Goal: Task Accomplishment & Management: Manage account settings

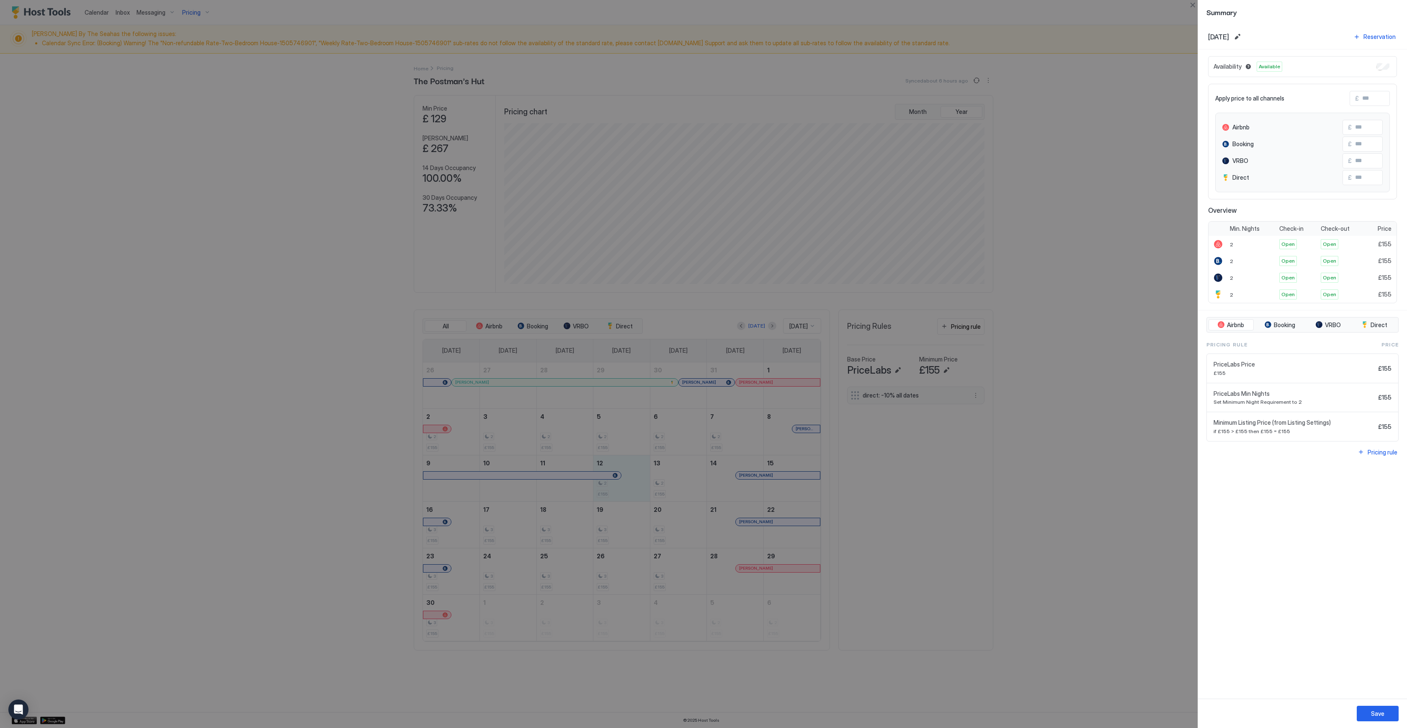
scroll to position [161, 482]
click at [1192, 6] on button "Close" at bounding box center [1193, 5] width 10 height 10
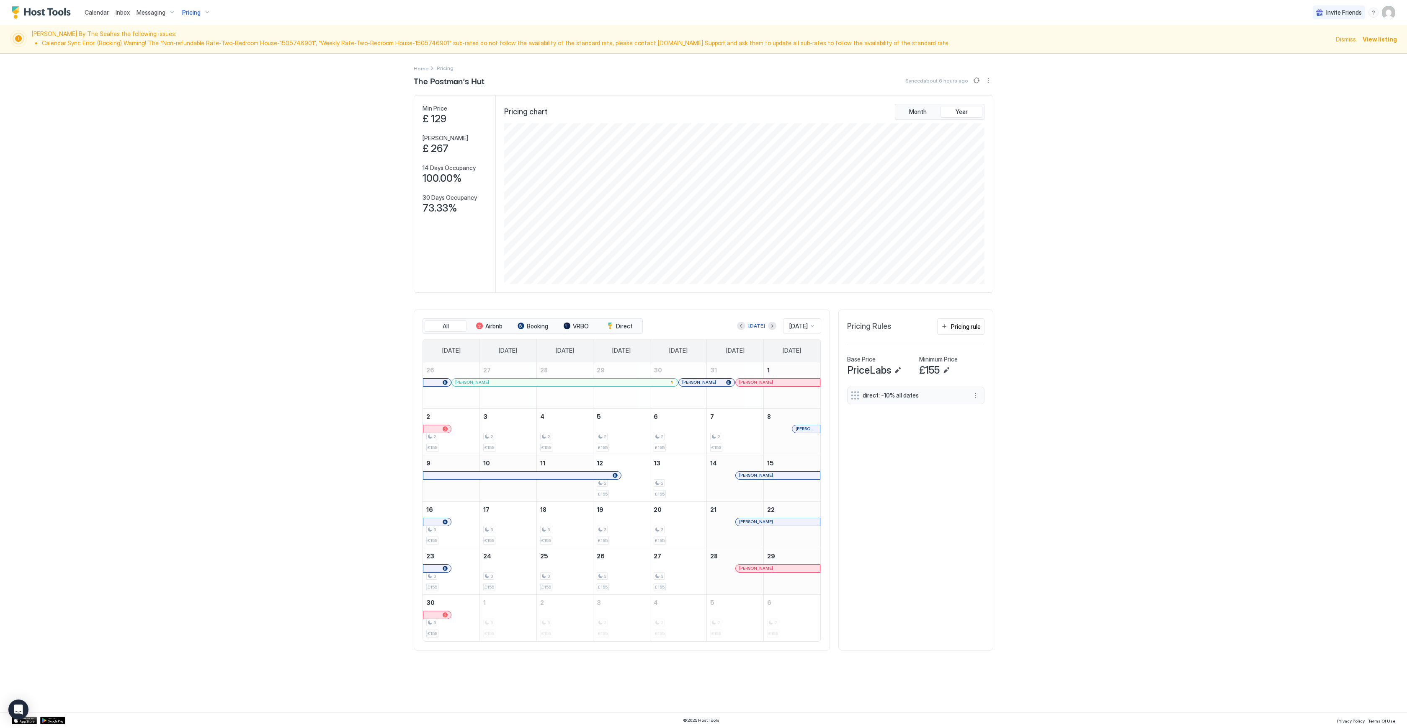
drag, startPoint x: 997, startPoint y: 459, endPoint x: 975, endPoint y: 398, distance: 64.7
click at [997, 456] on div "Home Pricing The Postman's Hut Synced about 6 hours ago Min Price £ 129 Max Pri…" at bounding box center [703, 356] width 603 height 605
click at [976, 393] on button "More options" at bounding box center [976, 395] width 10 height 10
drag, startPoint x: 931, startPoint y: 434, endPoint x: 754, endPoint y: 219, distance: 278.4
click at [925, 426] on div at bounding box center [703, 364] width 1407 height 728
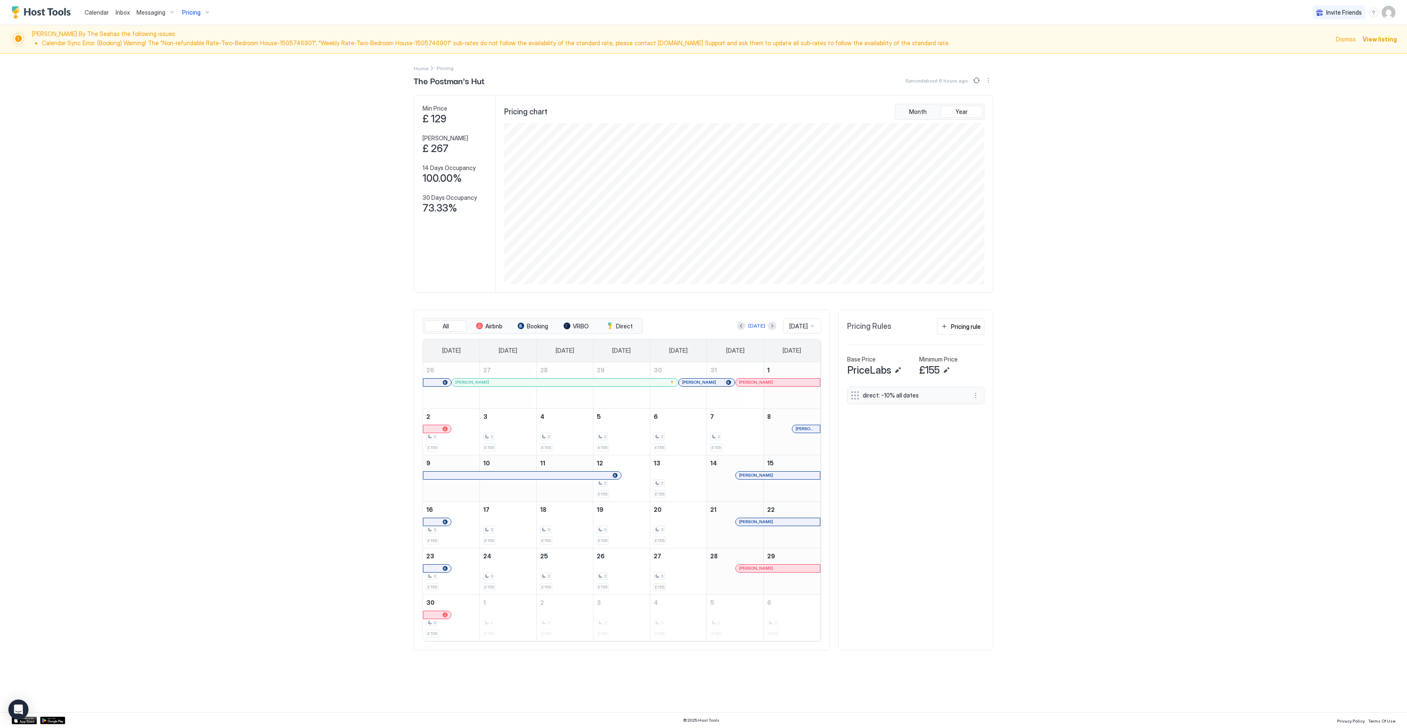
click at [195, 15] on span "Pricing" at bounding box center [191, 13] width 18 height 8
click at [202, 106] on span "[PERSON_NAME] By The Sea" at bounding box center [206, 106] width 70 height 6
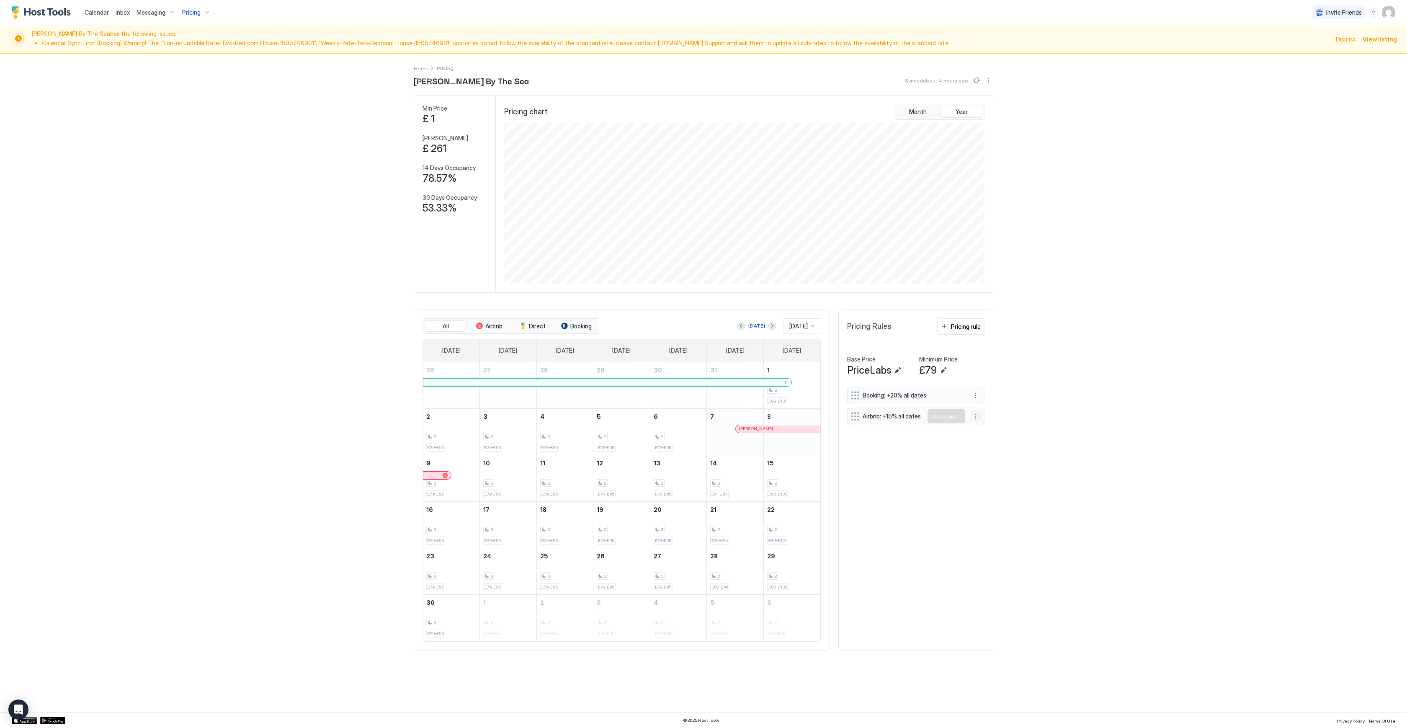
click at [974, 418] on button "More options" at bounding box center [976, 416] width 10 height 10
click at [984, 429] on span "Edit" at bounding box center [988, 428] width 9 height 6
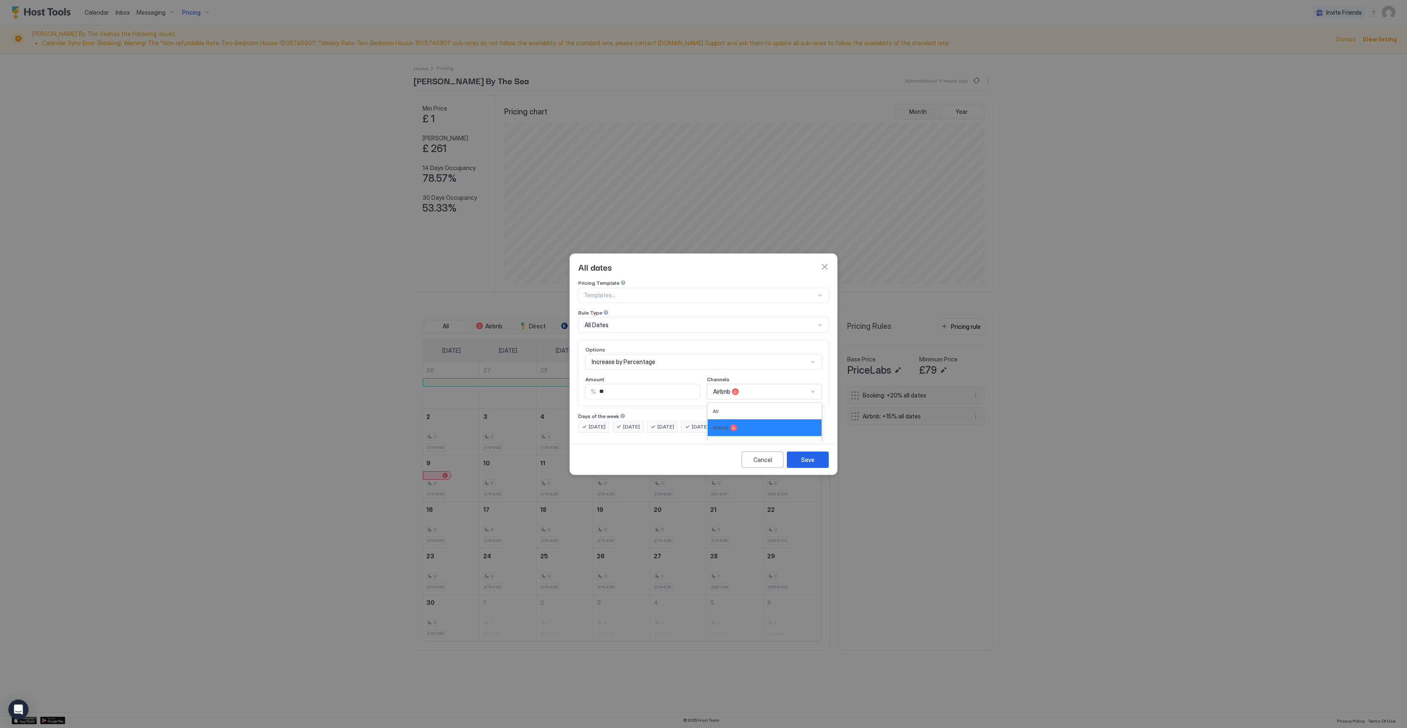
click at [759, 385] on div "Airbnb selected, 2 of 5. 5 results available. Use Up and Down to choose options…" at bounding box center [764, 391] width 115 height 15
click at [784, 393] on div "Options Increase by Percentage Amount % ** Channels Airbnb" at bounding box center [703, 372] width 250 height 67
click at [782, 385] on div "Airbnb" at bounding box center [764, 391] width 115 height 15
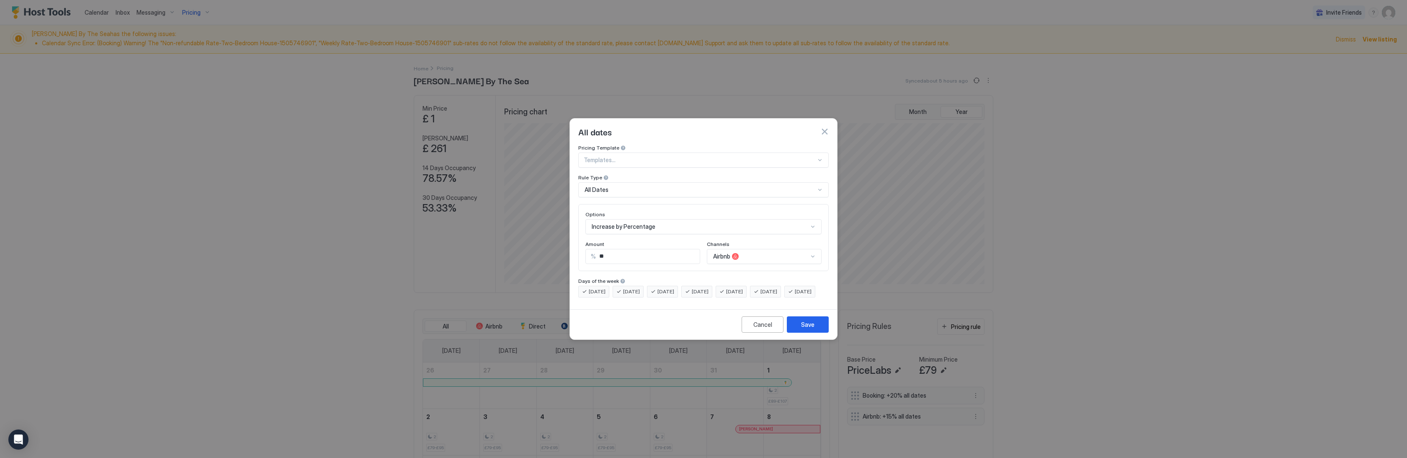
click at [754, 249] on div "Airbnb" at bounding box center [764, 256] width 115 height 15
click at [774, 249] on div "Airbnb" at bounding box center [764, 256] width 115 height 15
click at [1157, 50] on div at bounding box center [703, 229] width 1407 height 458
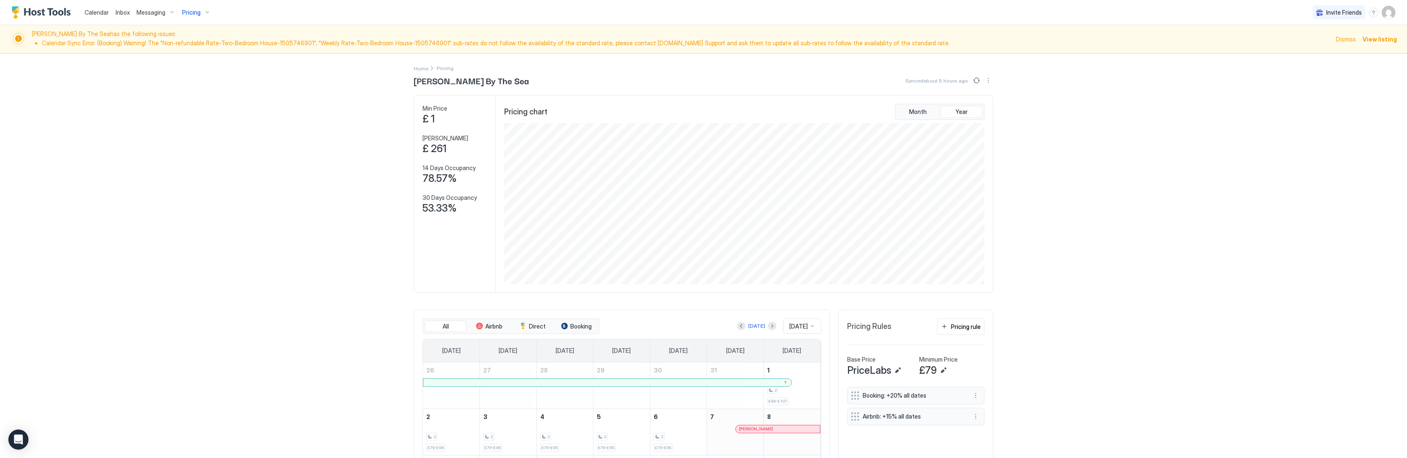
click at [119, 11] on span "Inbox" at bounding box center [123, 12] width 14 height 7
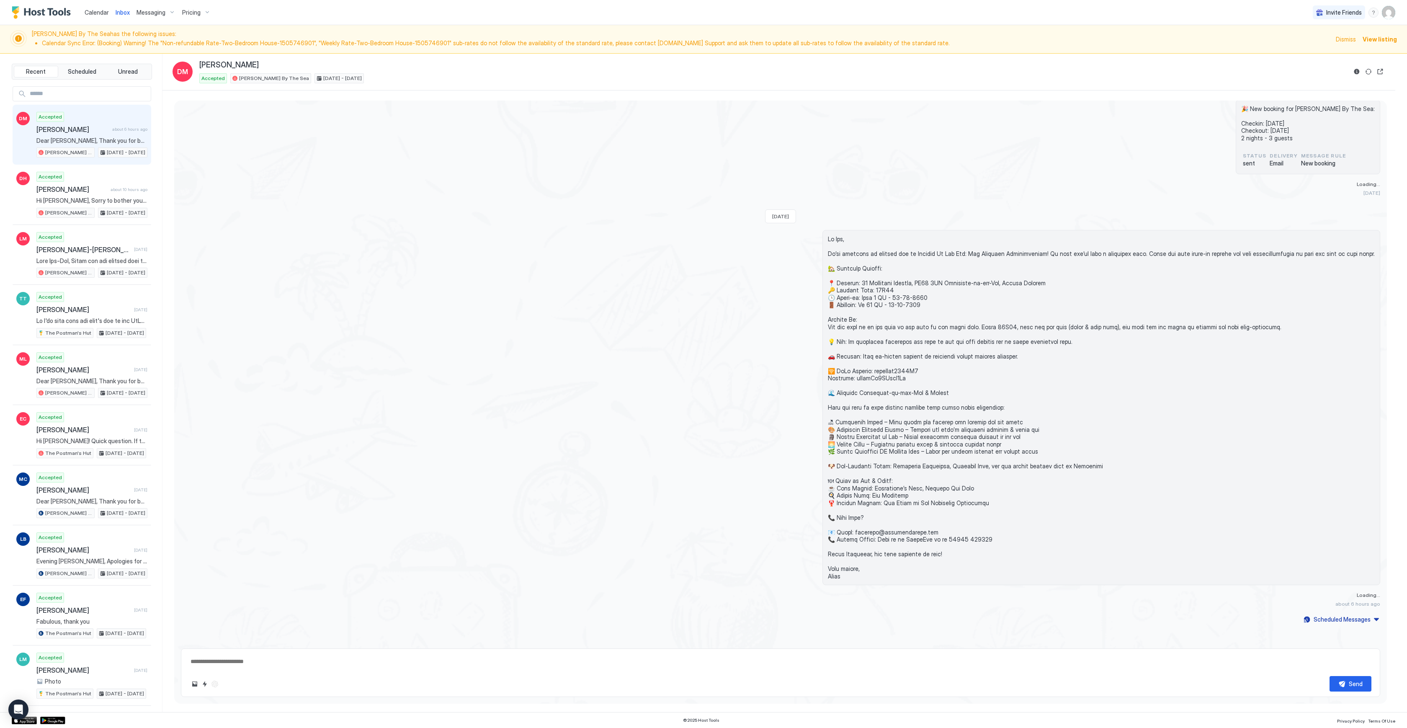
scroll to position [210, 0]
click at [98, 12] on span "Calendar" at bounding box center [97, 12] width 24 height 7
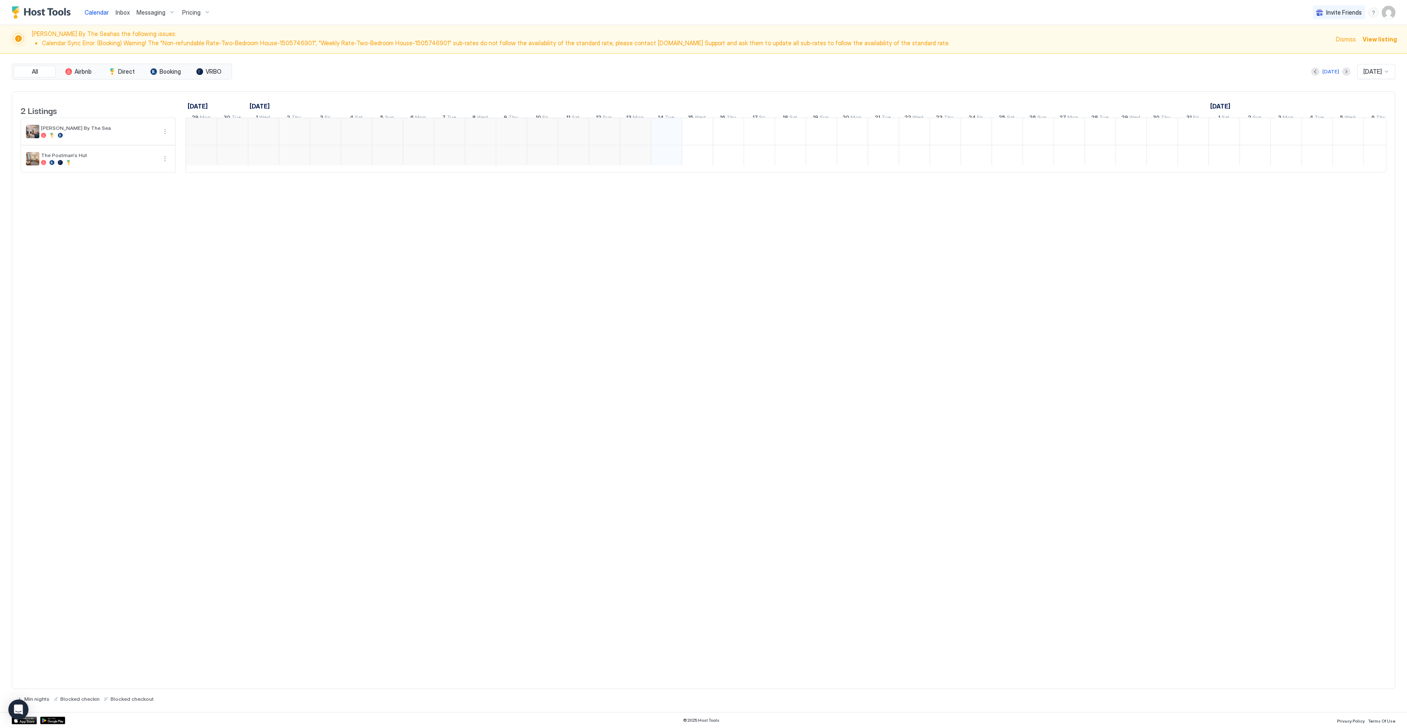
scroll to position [0, 194]
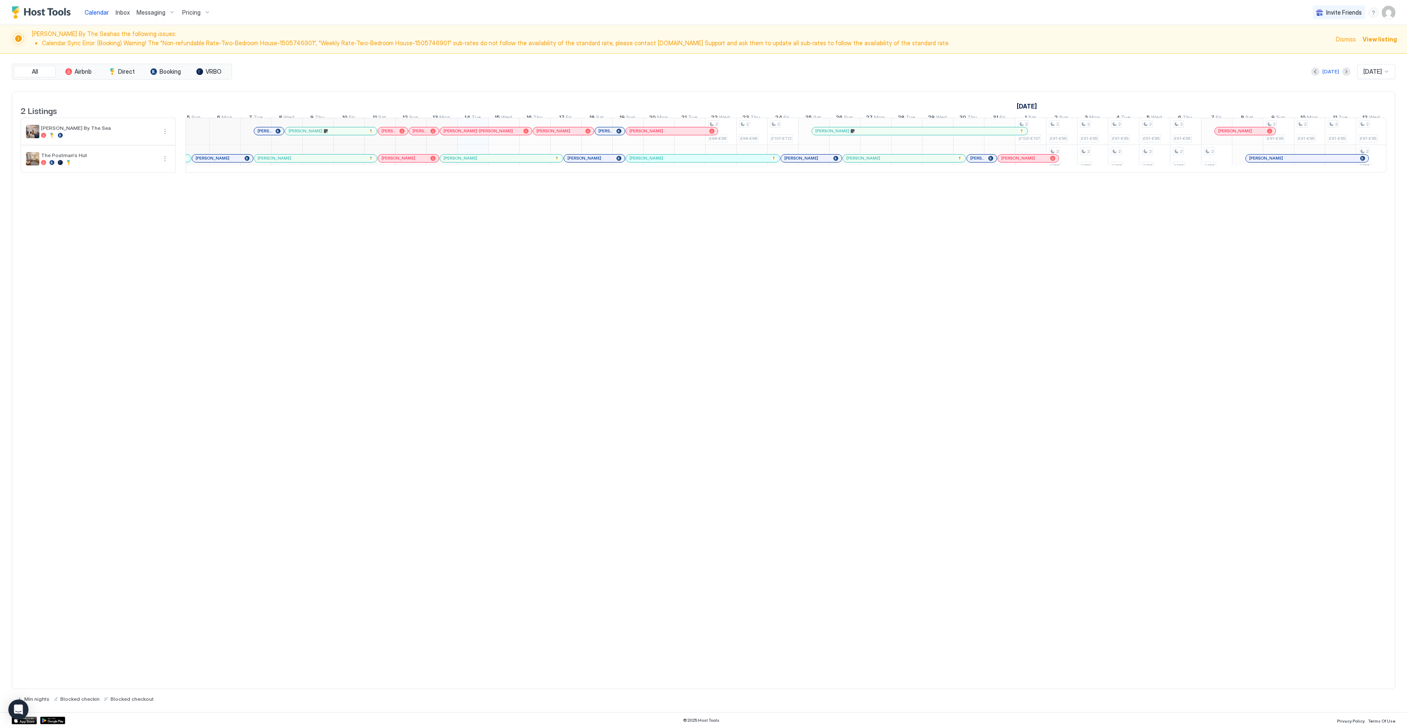
click at [632, 161] on span "[PERSON_NAME]" at bounding box center [647, 157] width 34 height 5
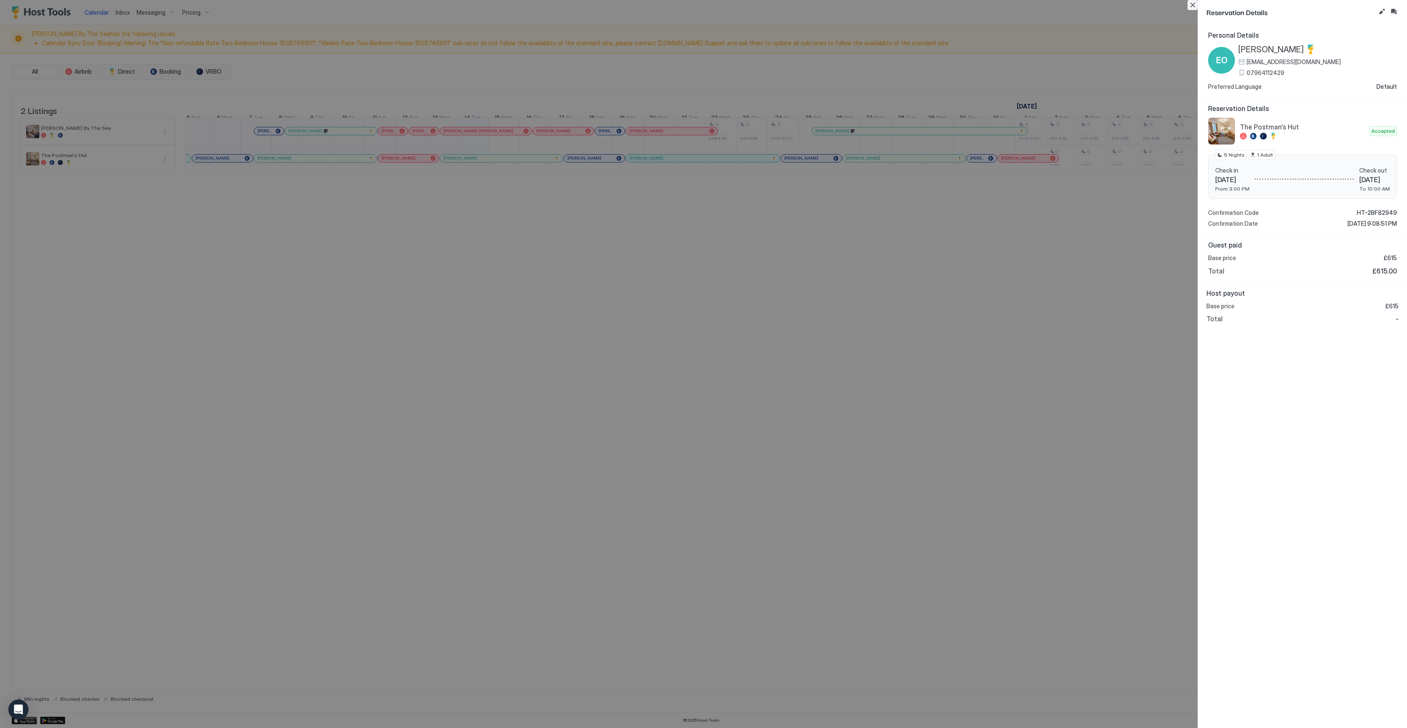
click at [1192, 3] on button "Close" at bounding box center [1193, 5] width 10 height 10
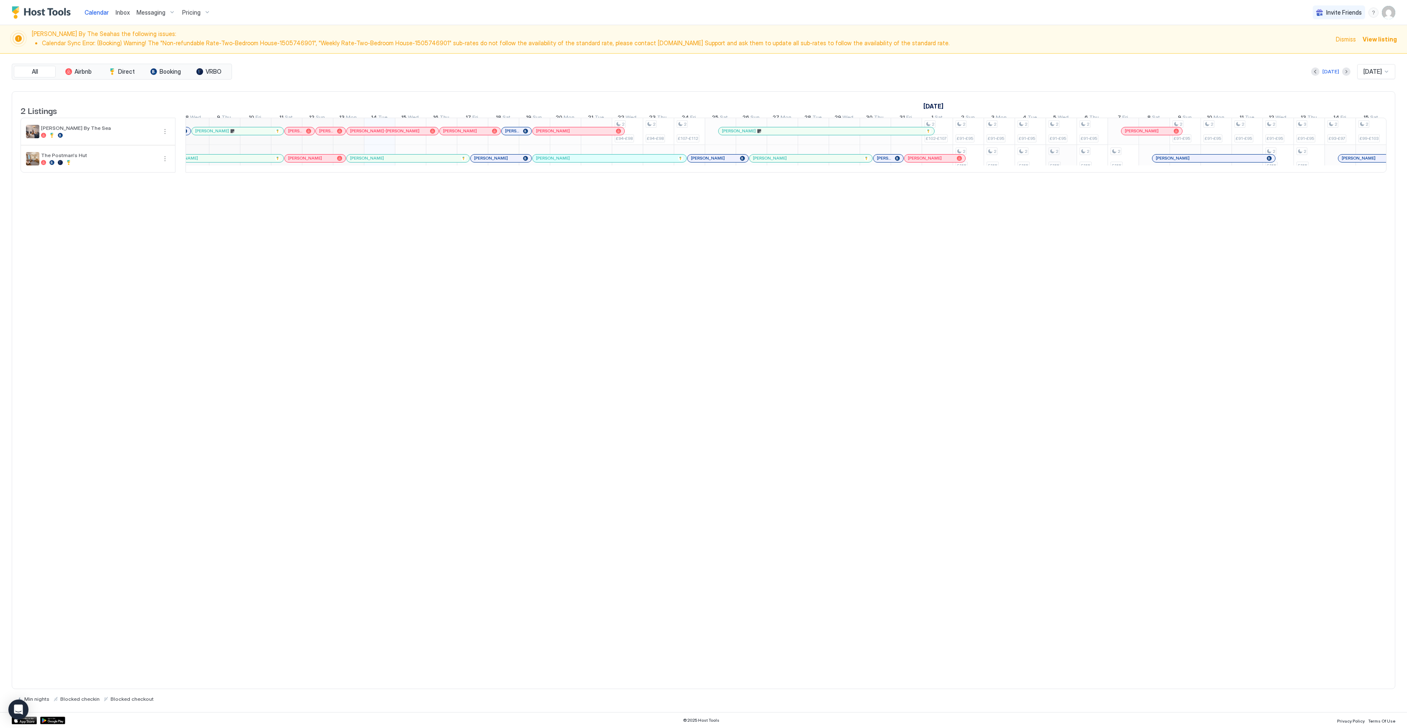
scroll to position [0, 0]
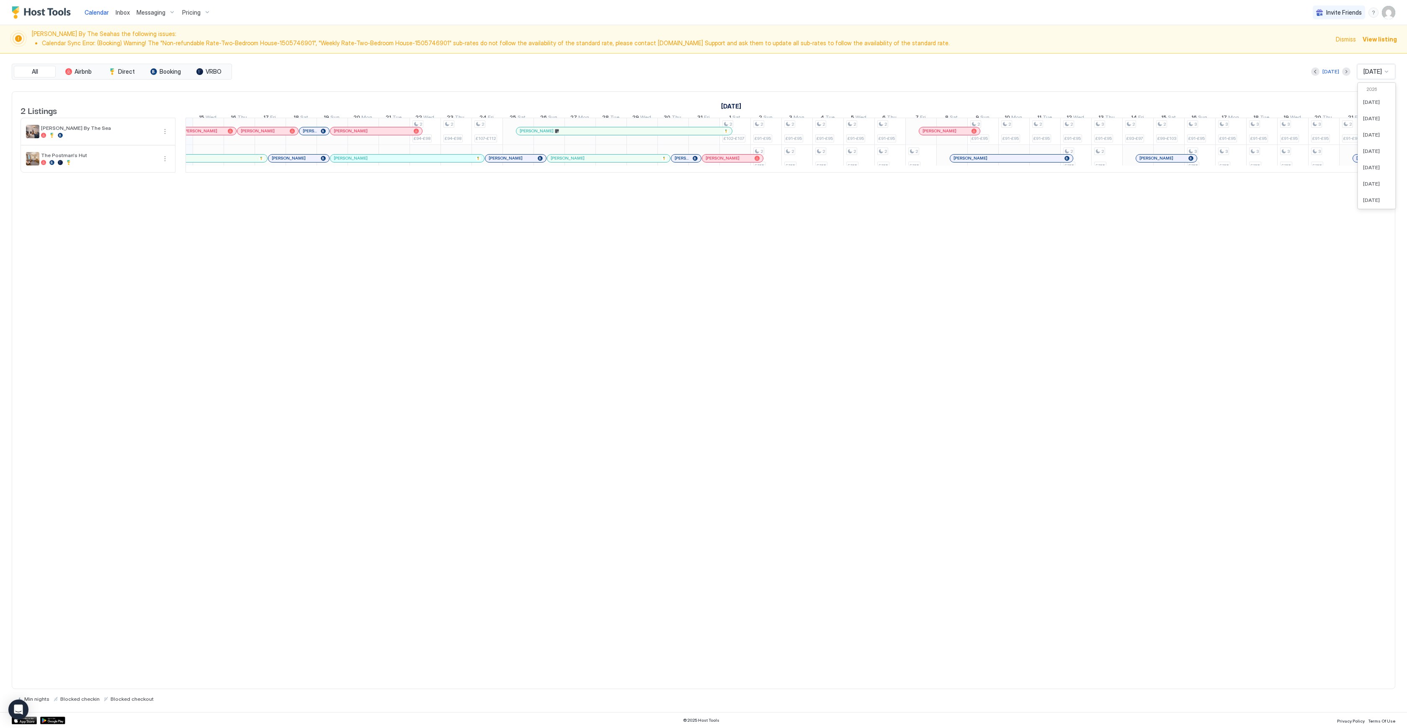
click at [1390, 75] on div at bounding box center [1386, 71] width 7 height 7
click at [1388, 72] on div at bounding box center [1386, 71] width 7 height 7
click at [1342, 72] on button "Next month" at bounding box center [1346, 71] width 8 height 8
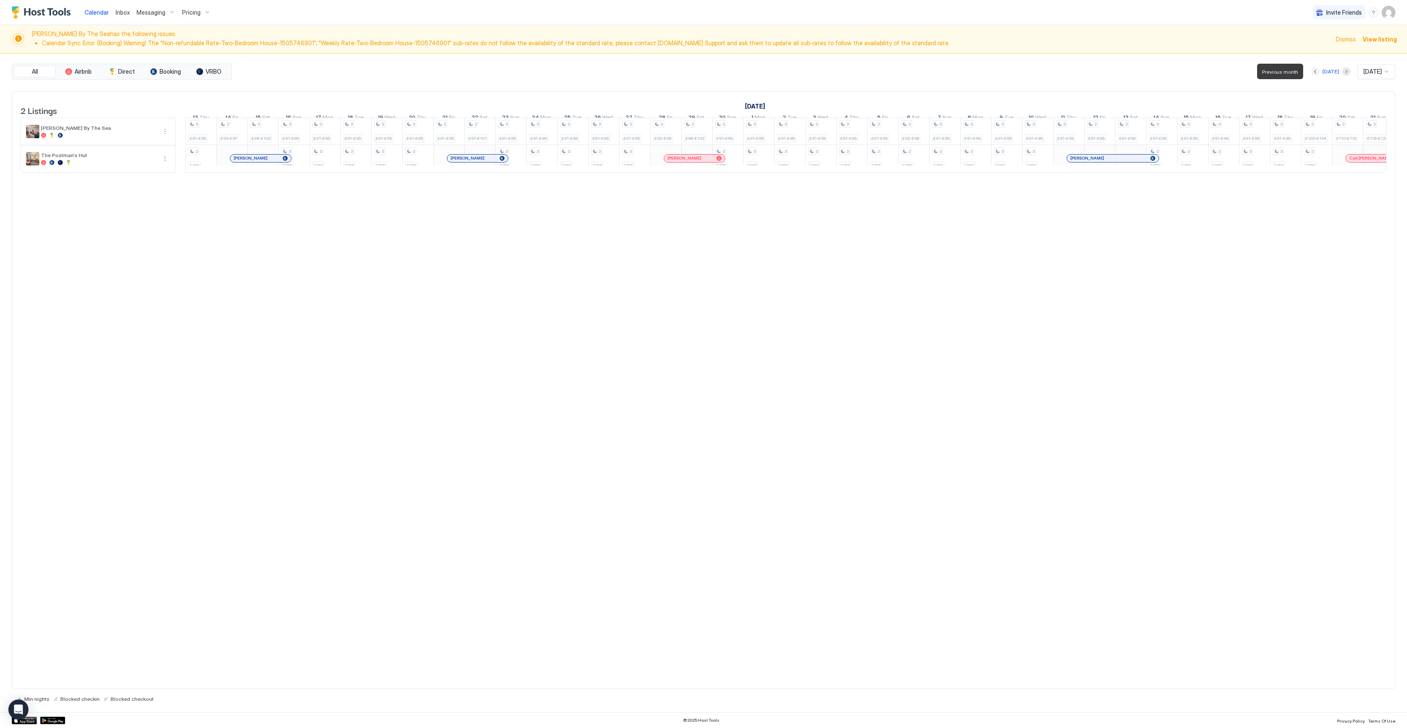
click at [1313, 72] on button "Previous month" at bounding box center [1315, 71] width 8 height 8
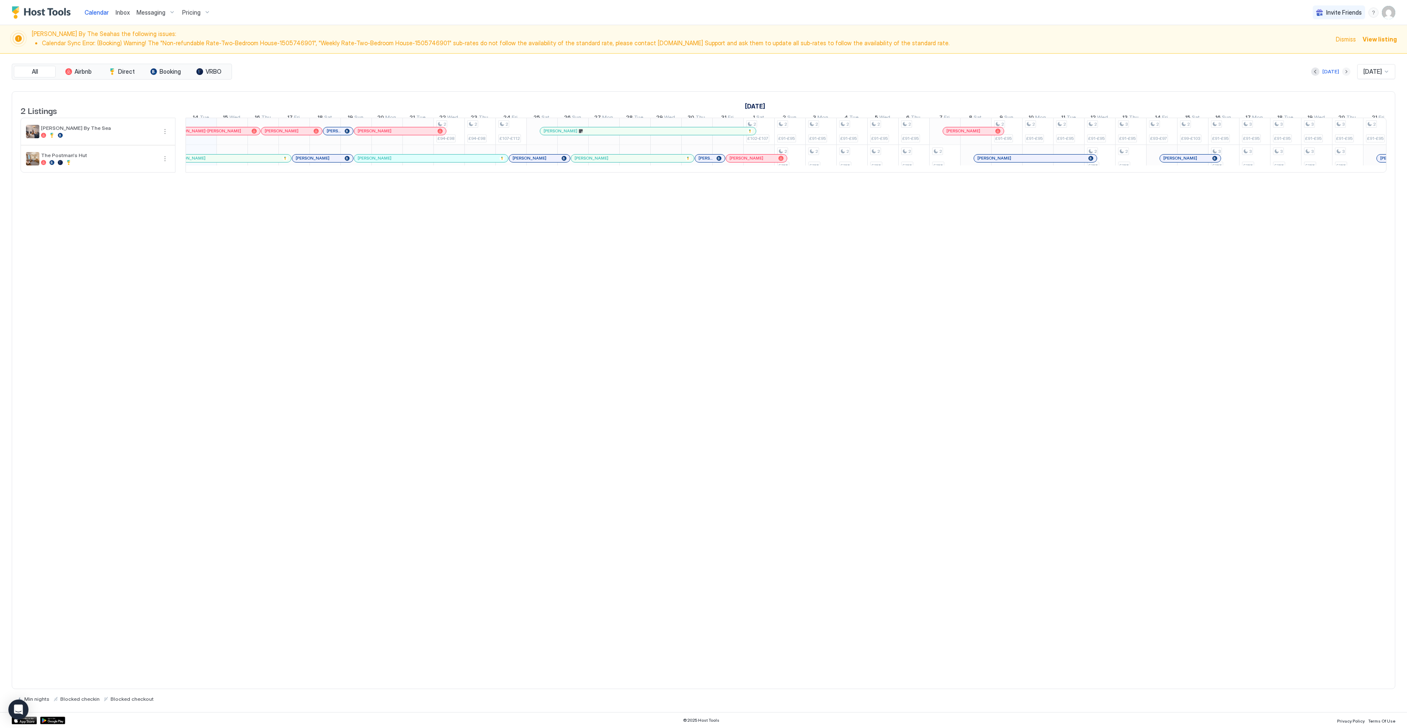
click at [1342, 72] on button "Next month" at bounding box center [1346, 71] width 8 height 8
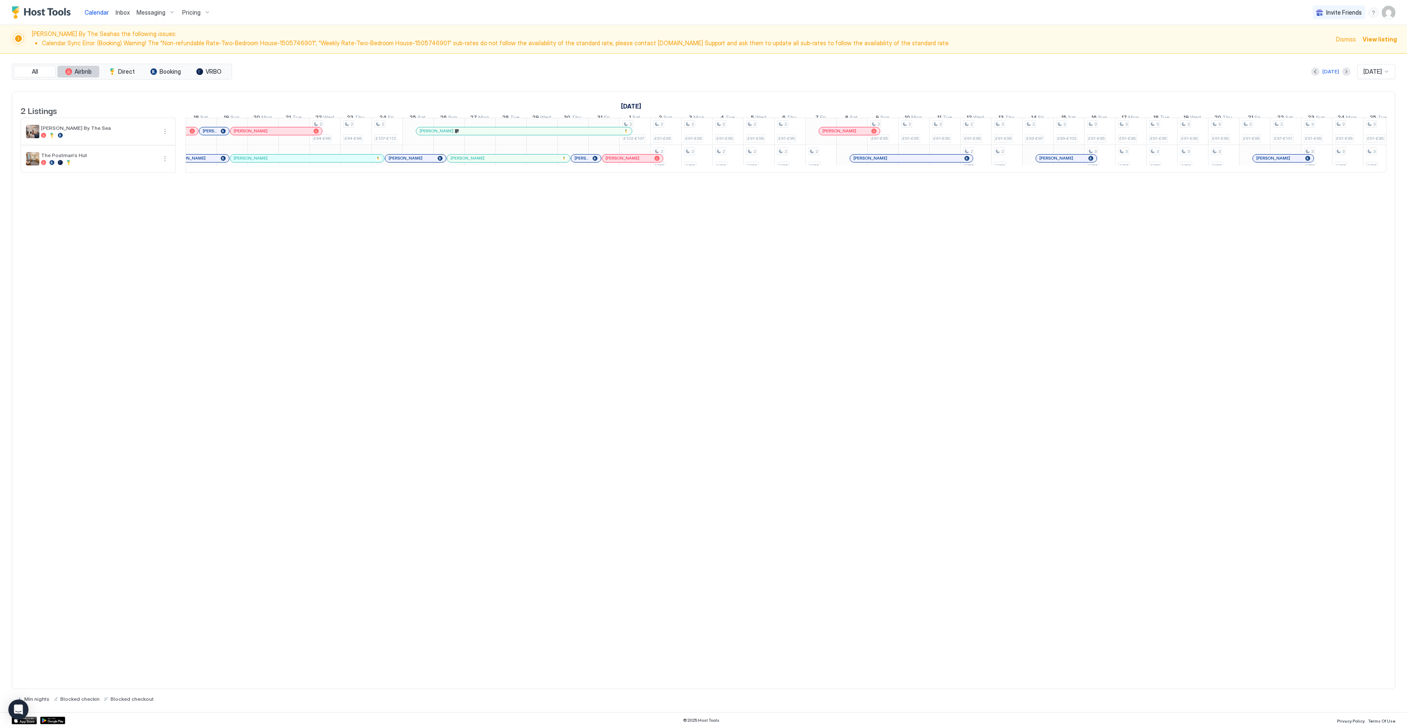
click at [81, 66] on button "Airbnb" at bounding box center [78, 72] width 42 height 12
click at [123, 70] on span "Direct" at bounding box center [126, 72] width 17 height 8
click at [167, 71] on span "Booking" at bounding box center [170, 72] width 21 height 8
click at [212, 71] on span "VRBO" at bounding box center [214, 72] width 16 height 8
click at [83, 70] on span "Airbnb" at bounding box center [83, 72] width 17 height 8
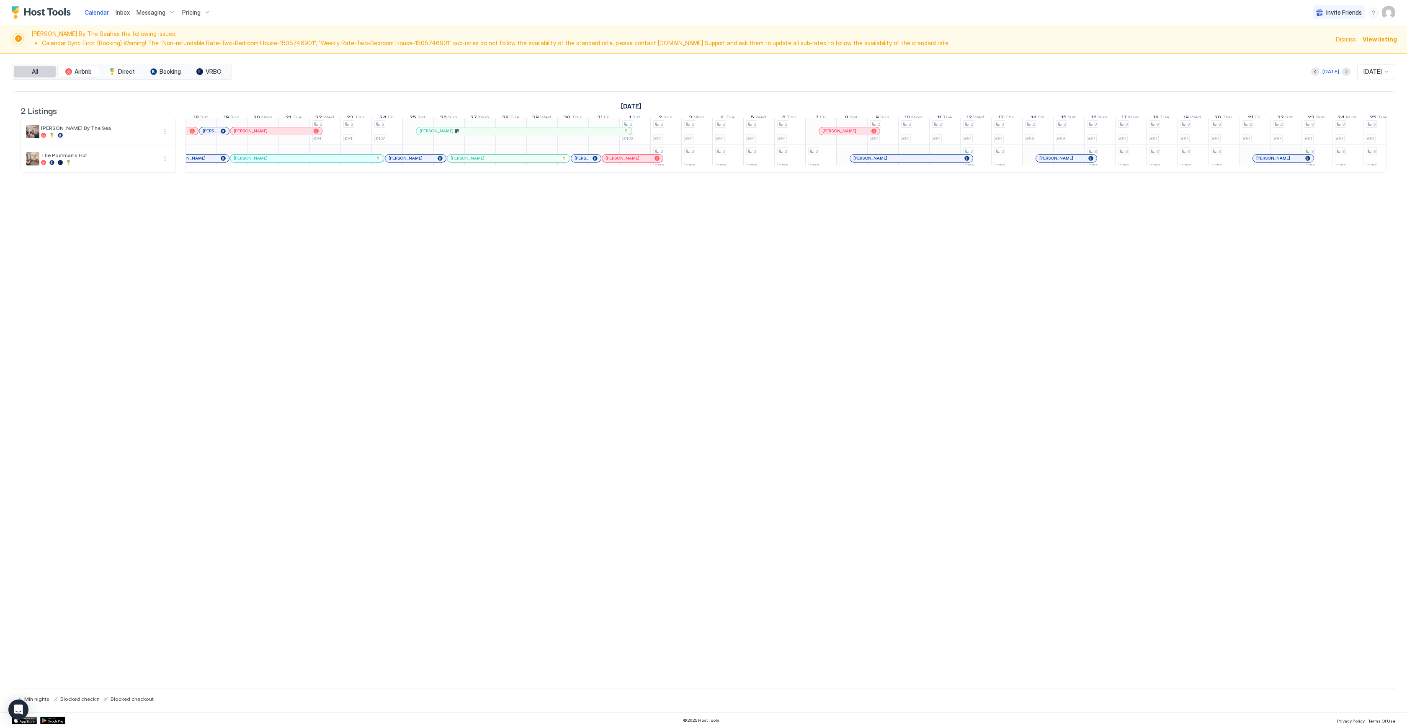
click at [42, 70] on button "All" at bounding box center [35, 72] width 42 height 12
click at [123, 69] on span "Direct" at bounding box center [126, 72] width 17 height 8
click at [83, 70] on span "Airbnb" at bounding box center [83, 72] width 17 height 8
click at [114, 69] on div "tab-group" at bounding box center [112, 71] width 7 height 7
click at [160, 68] on span "Booking" at bounding box center [170, 72] width 21 height 8
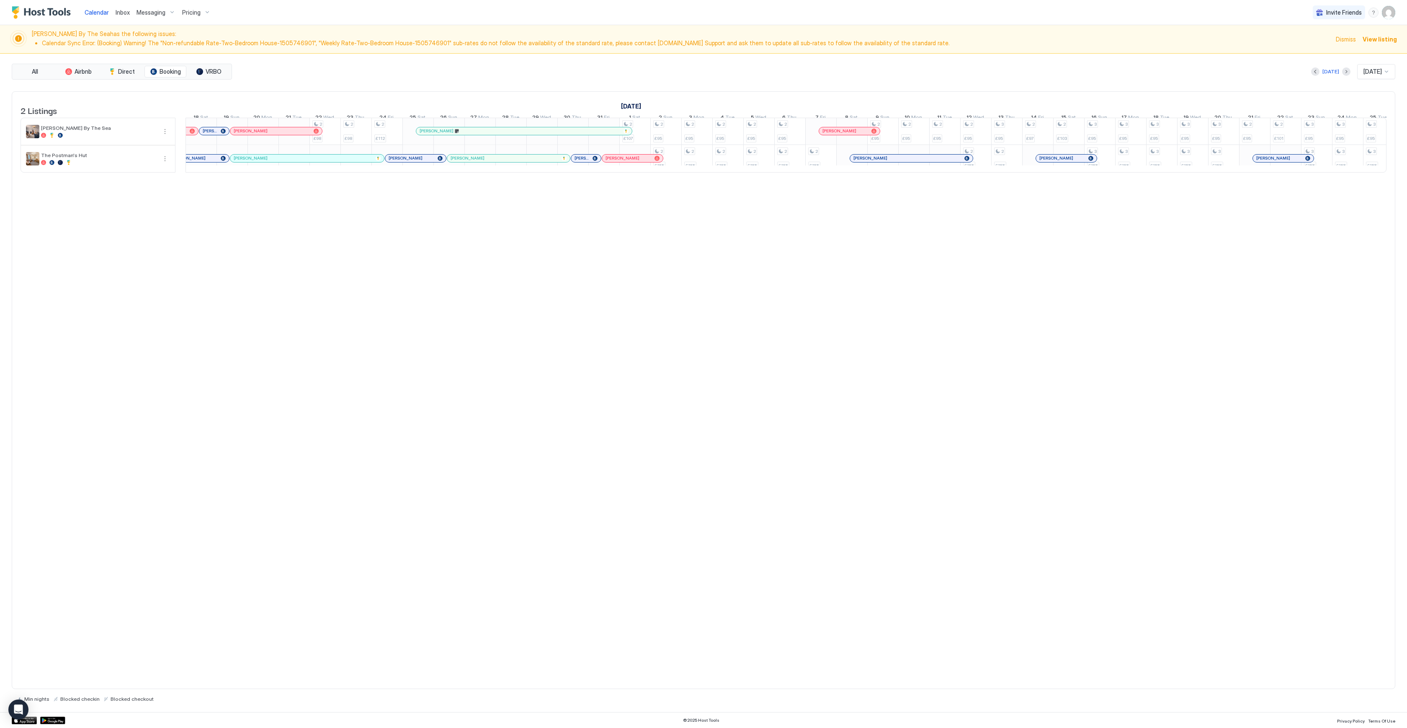
click at [187, 69] on div "All Airbnb Direct Booking VRBO" at bounding box center [122, 72] width 220 height 16
click at [213, 70] on span "VRBO" at bounding box center [214, 72] width 16 height 8
click at [43, 68] on button "All" at bounding box center [35, 72] width 42 height 12
click at [73, 68] on button "Airbnb" at bounding box center [78, 72] width 42 height 12
click at [113, 69] on div "tab-group" at bounding box center [112, 71] width 7 height 7
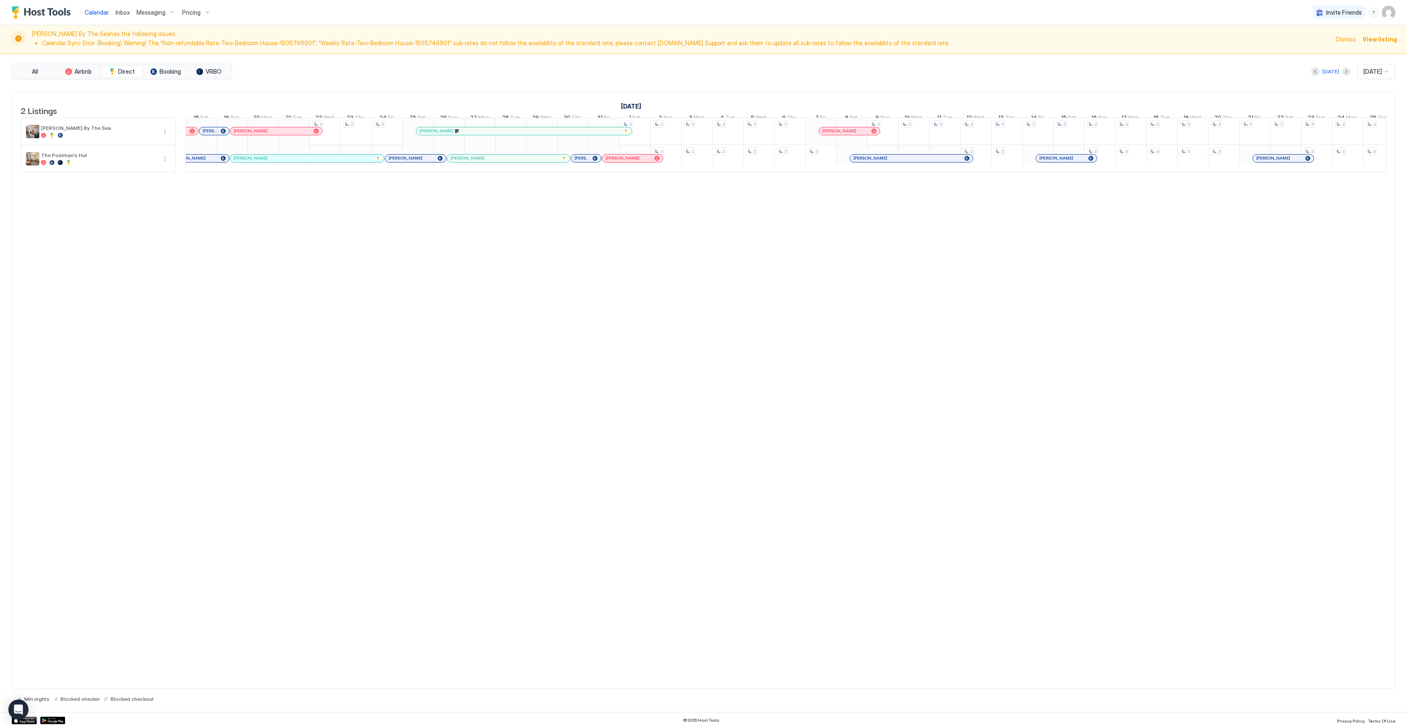
click at [124, 14] on span "Inbox" at bounding box center [123, 12] width 14 height 7
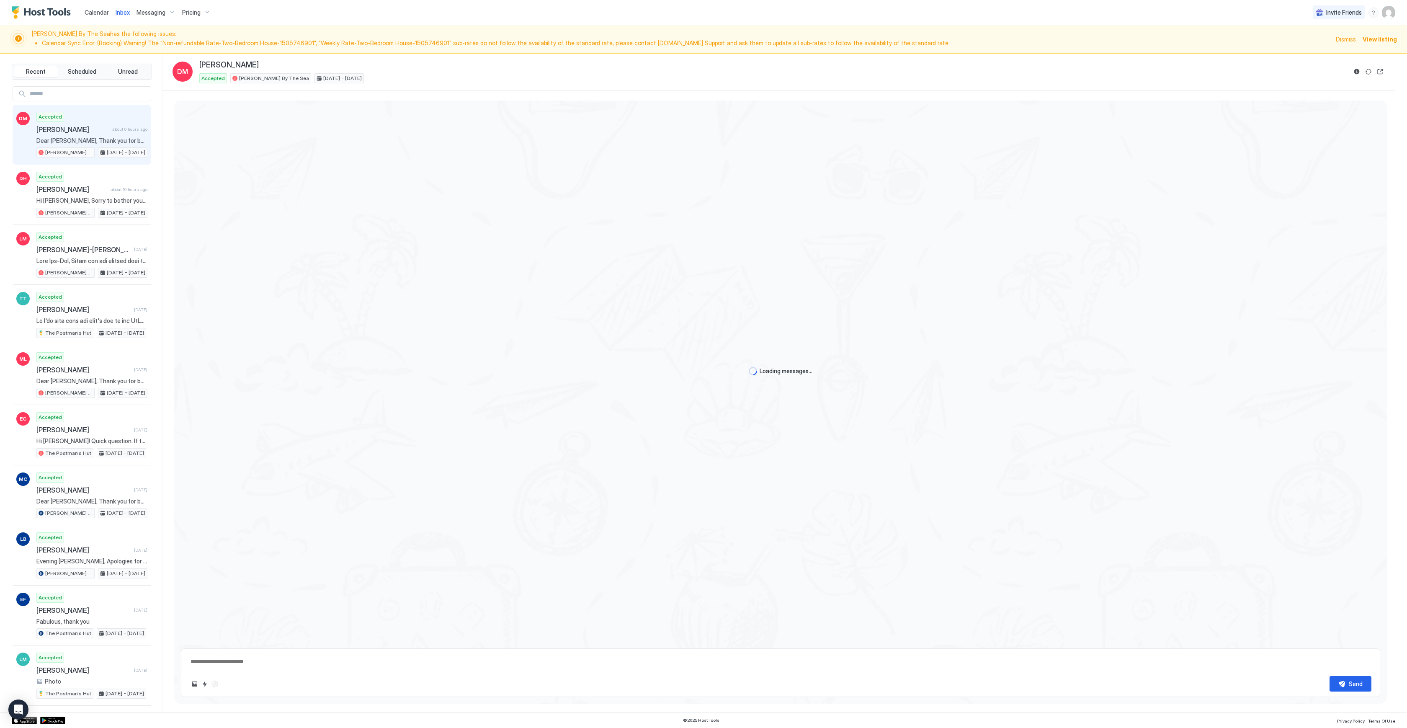
click at [149, 13] on span "Messaging" at bounding box center [151, 13] width 29 height 8
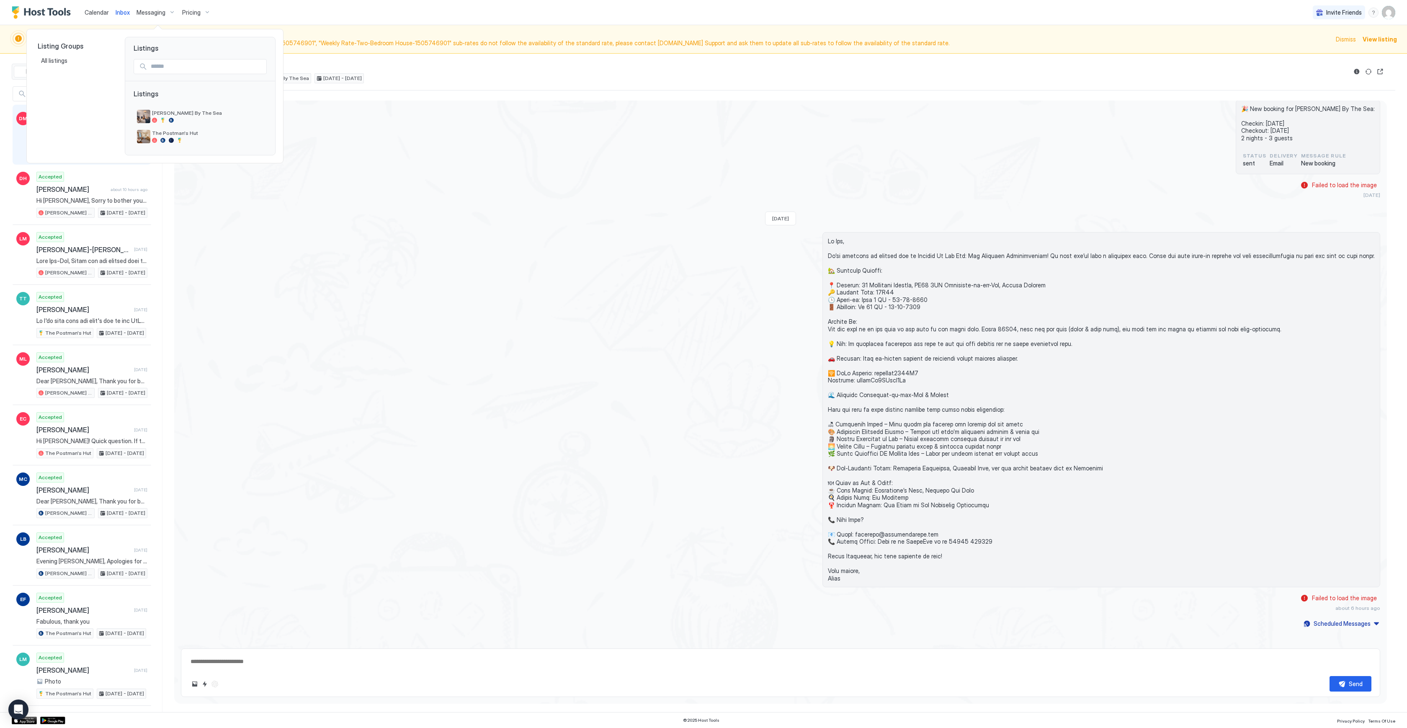
click at [191, 13] on div at bounding box center [703, 364] width 1407 height 728
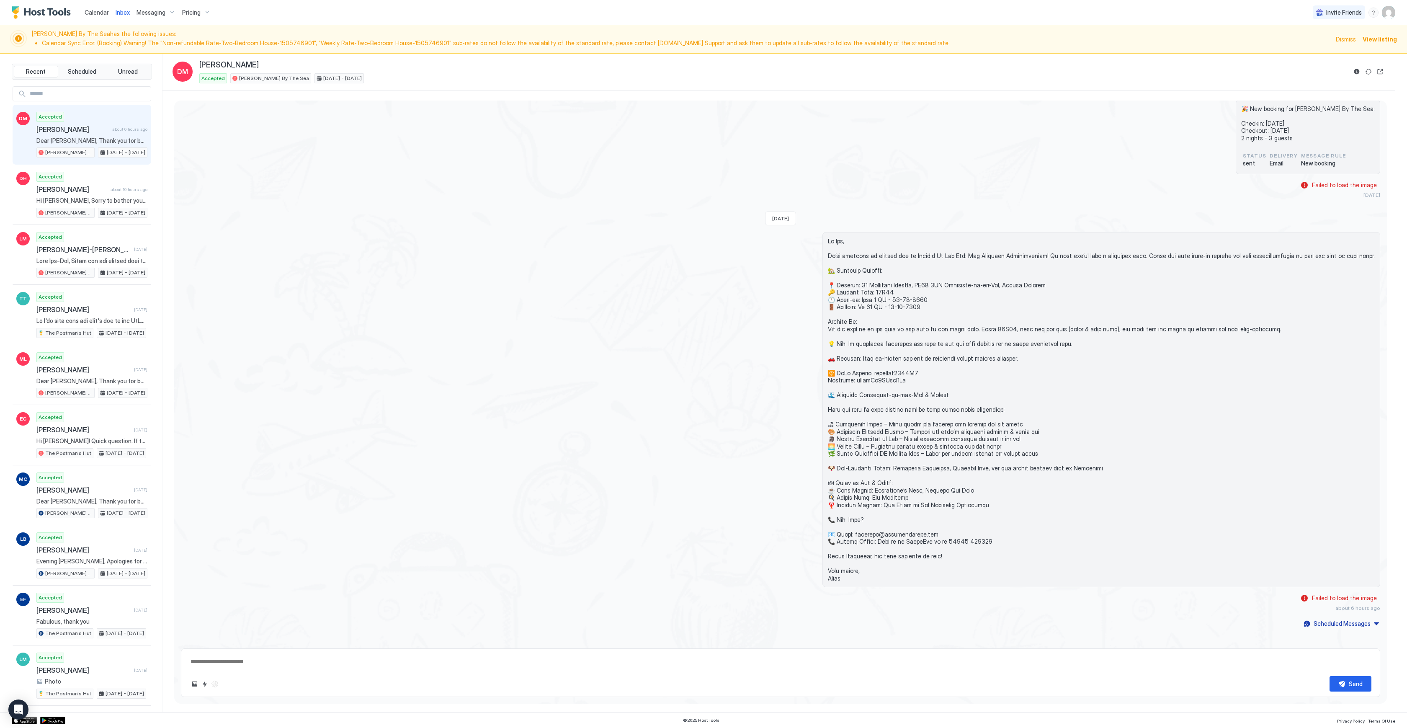
click at [191, 13] on span "Pricing" at bounding box center [191, 13] width 18 height 8
click at [1269, 23] on div at bounding box center [703, 364] width 1407 height 728
click at [1386, 18] on img "User profile" at bounding box center [1388, 12] width 13 height 13
click at [1309, 47] on span "Settings" at bounding box center [1313, 47] width 23 height 8
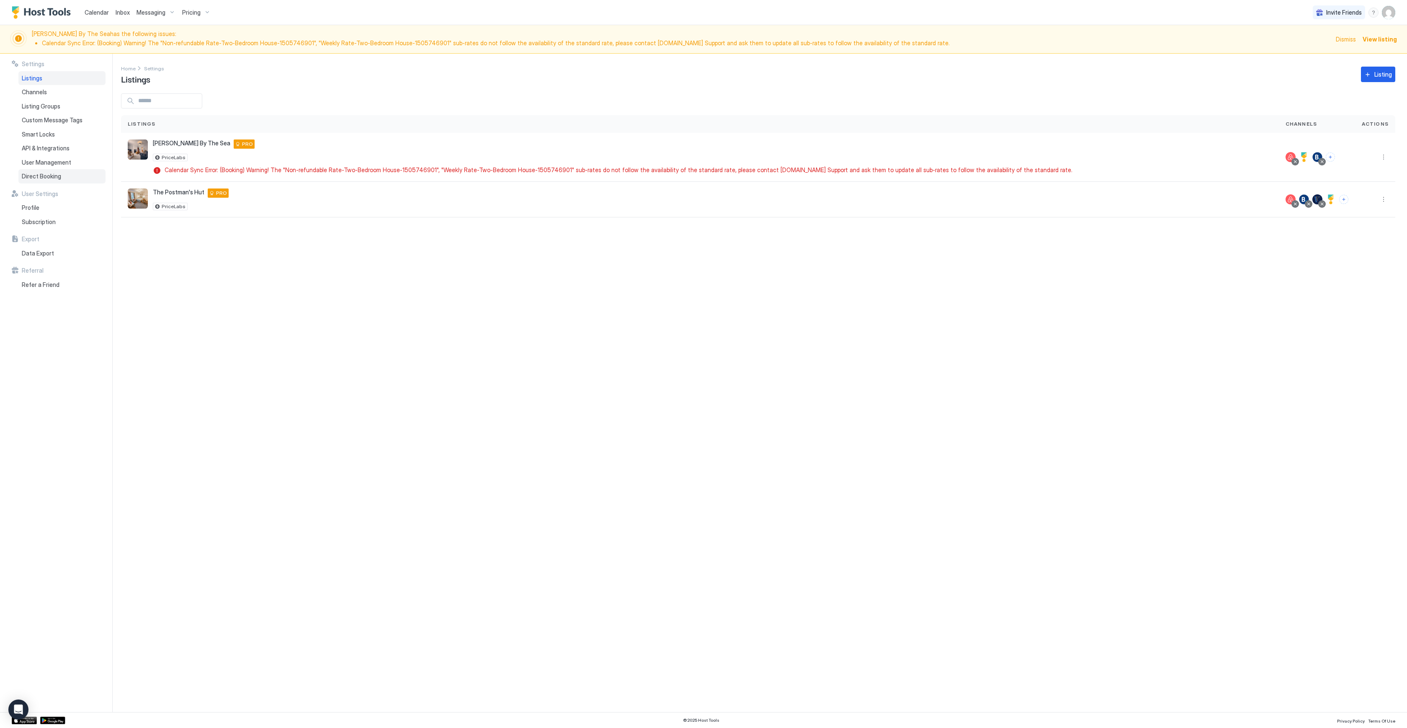
click at [64, 179] on div "Direct Booking" at bounding box center [61, 176] width 87 height 14
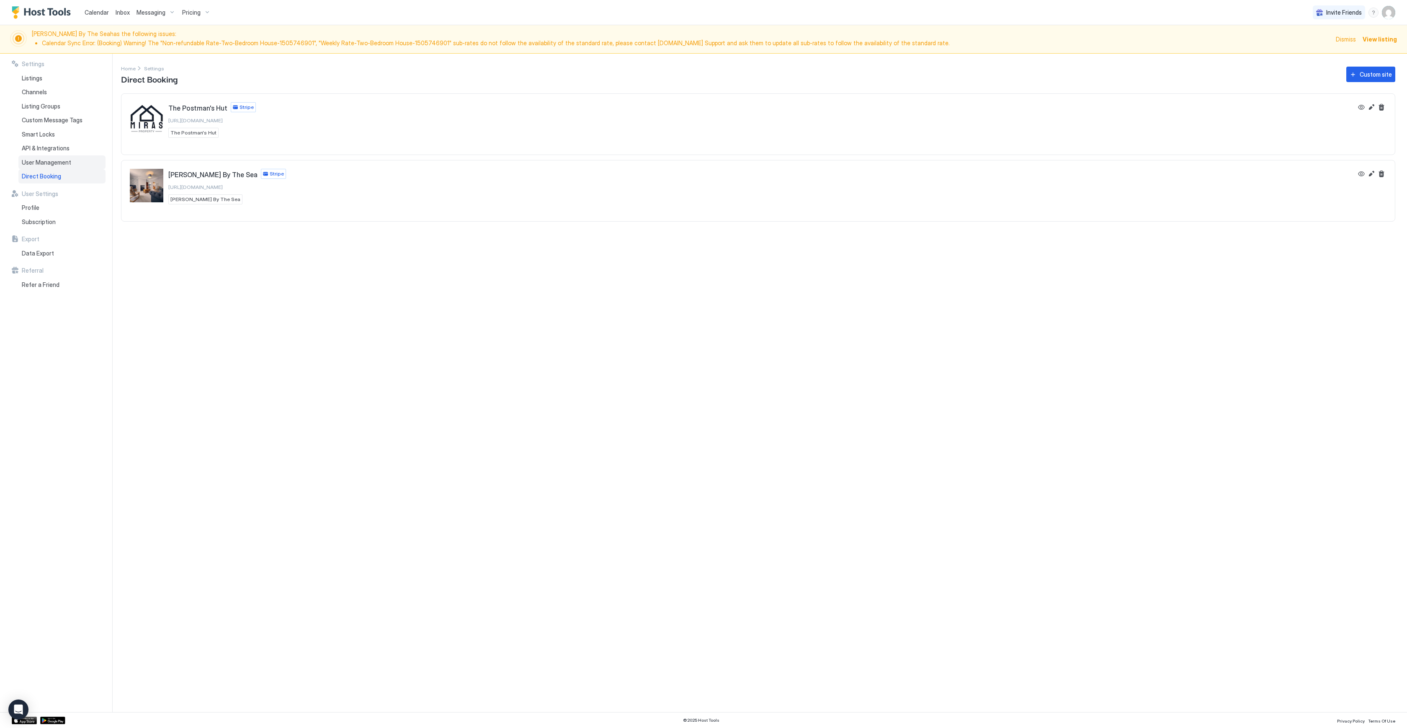
click at [64, 165] on span "User Management" at bounding box center [46, 163] width 49 height 8
click at [65, 152] on div "API & Integrations" at bounding box center [61, 148] width 87 height 14
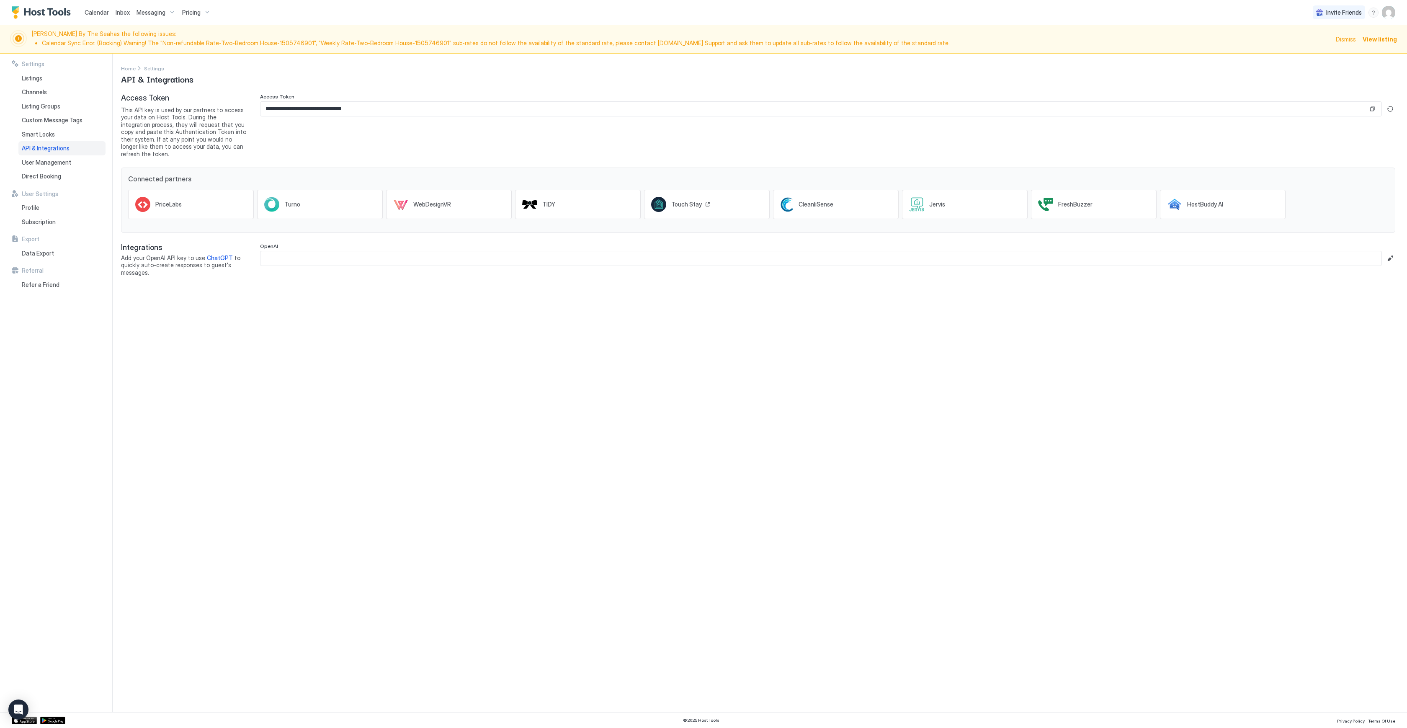
click at [698, 201] on div "Touch Stay" at bounding box center [680, 204] width 59 height 15
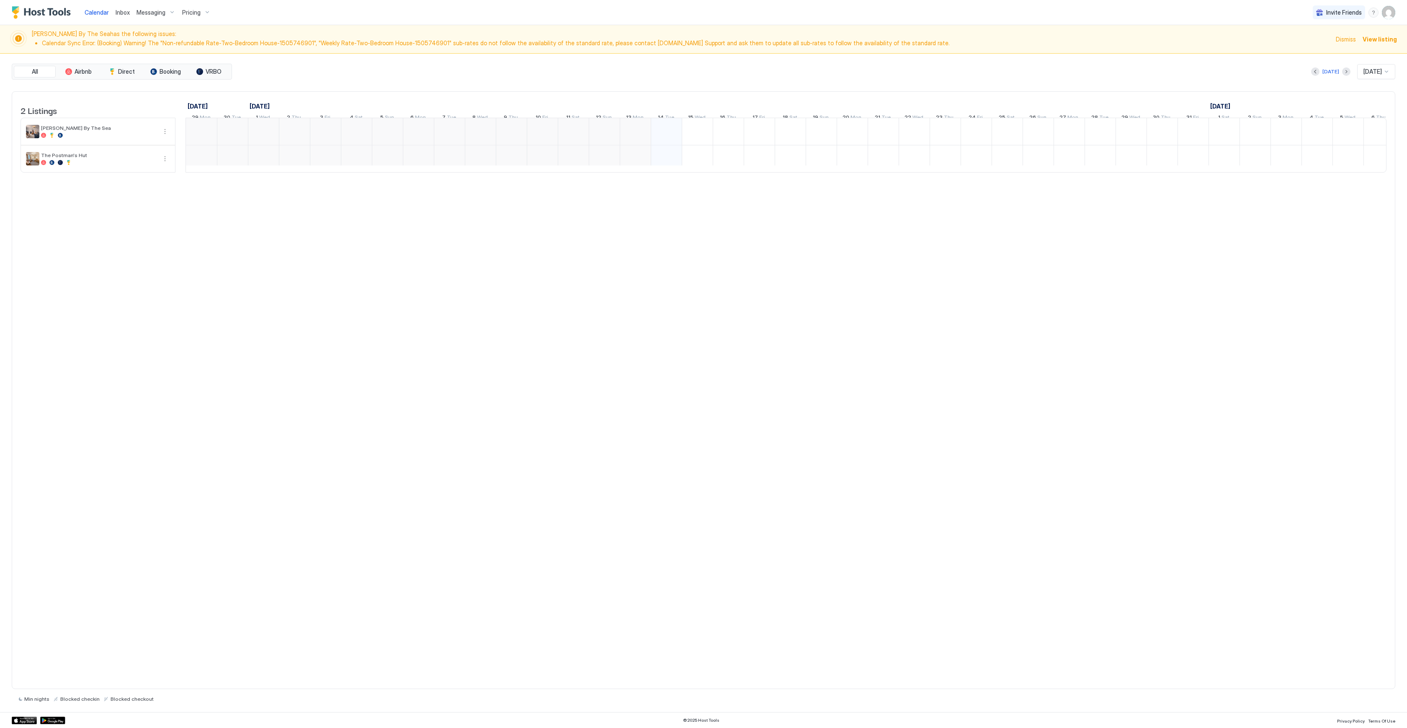
scroll to position [0, 194]
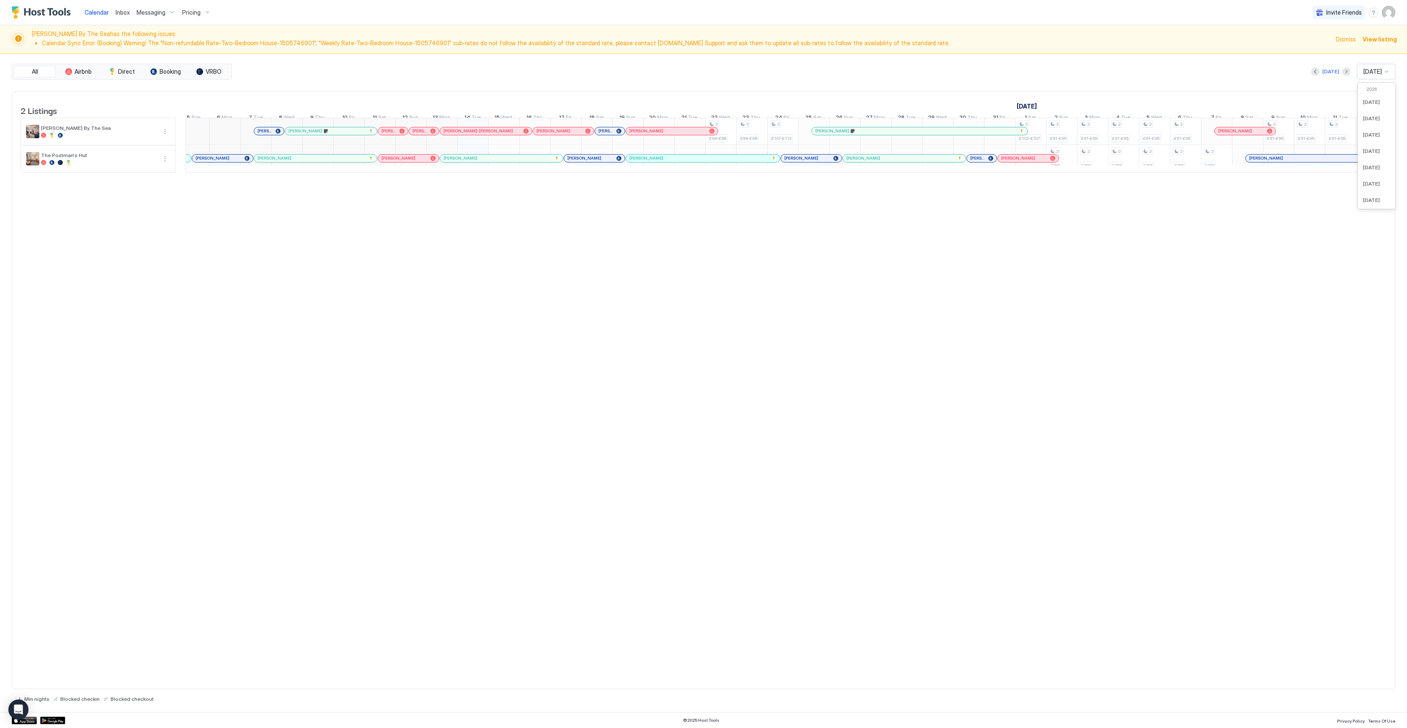
click at [1364, 72] on span "[DATE]" at bounding box center [1373, 72] width 18 height 8
click at [1370, 127] on span "[DATE]" at bounding box center [1371, 126] width 17 height 6
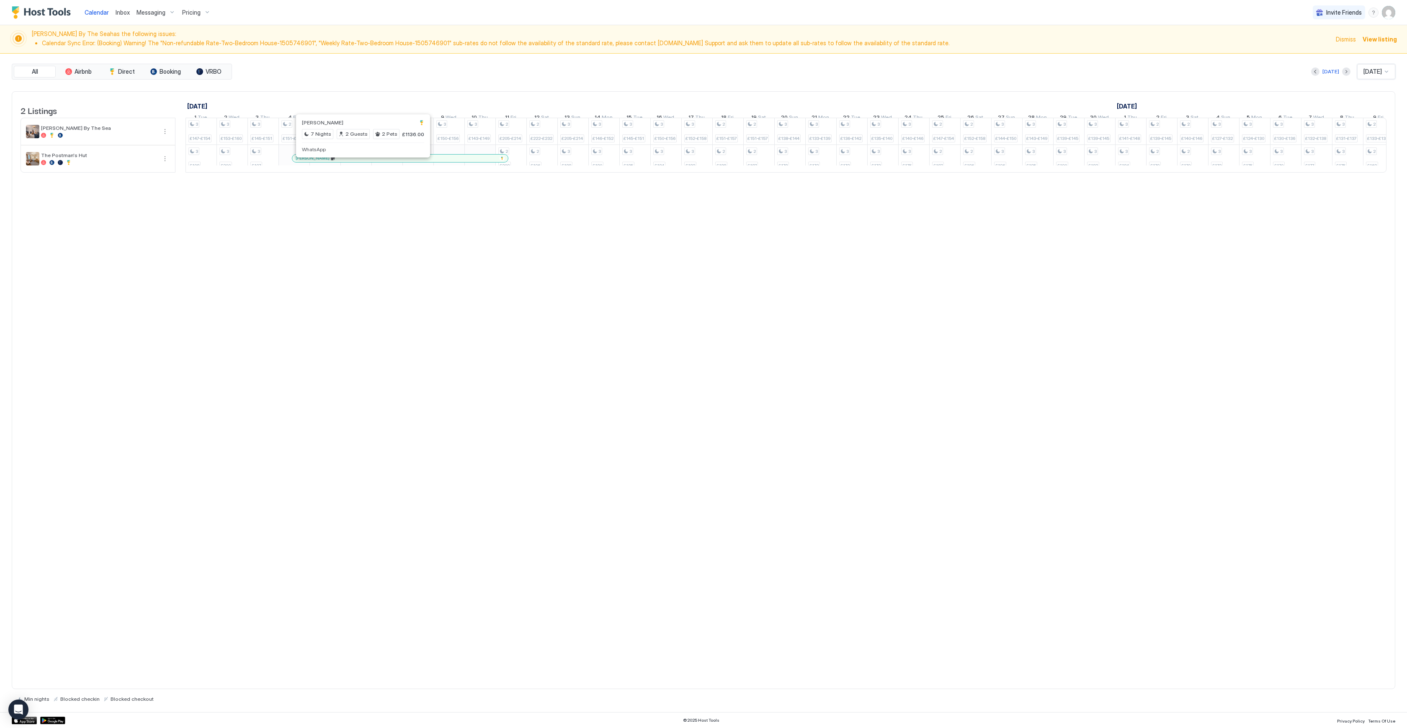
click at [363, 162] on div at bounding box center [363, 158] width 7 height 7
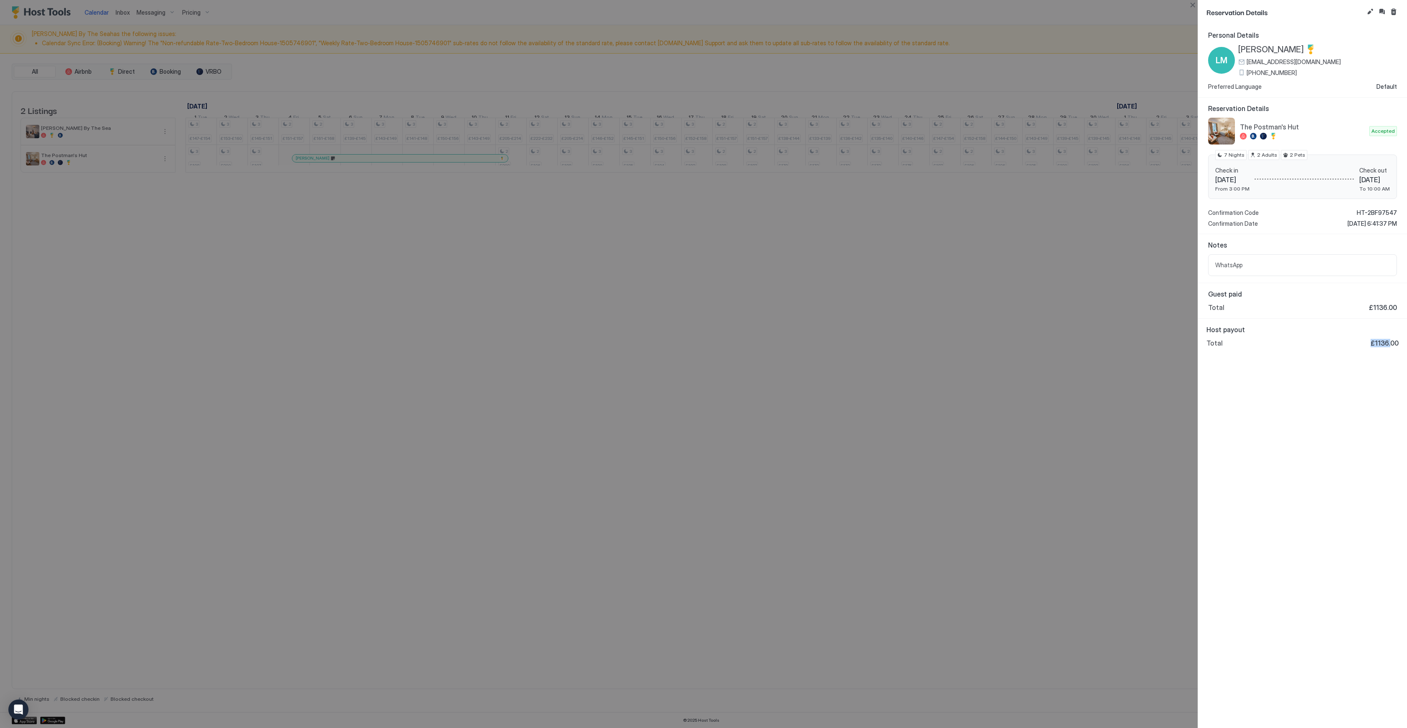
drag, startPoint x: 1378, startPoint y: 343, endPoint x: 1359, endPoint y: 342, distance: 18.9
click at [1359, 342] on div "Total £1136.00" at bounding box center [1303, 343] width 192 height 8
click at [1193, 8] on button "Close" at bounding box center [1193, 5] width 10 height 10
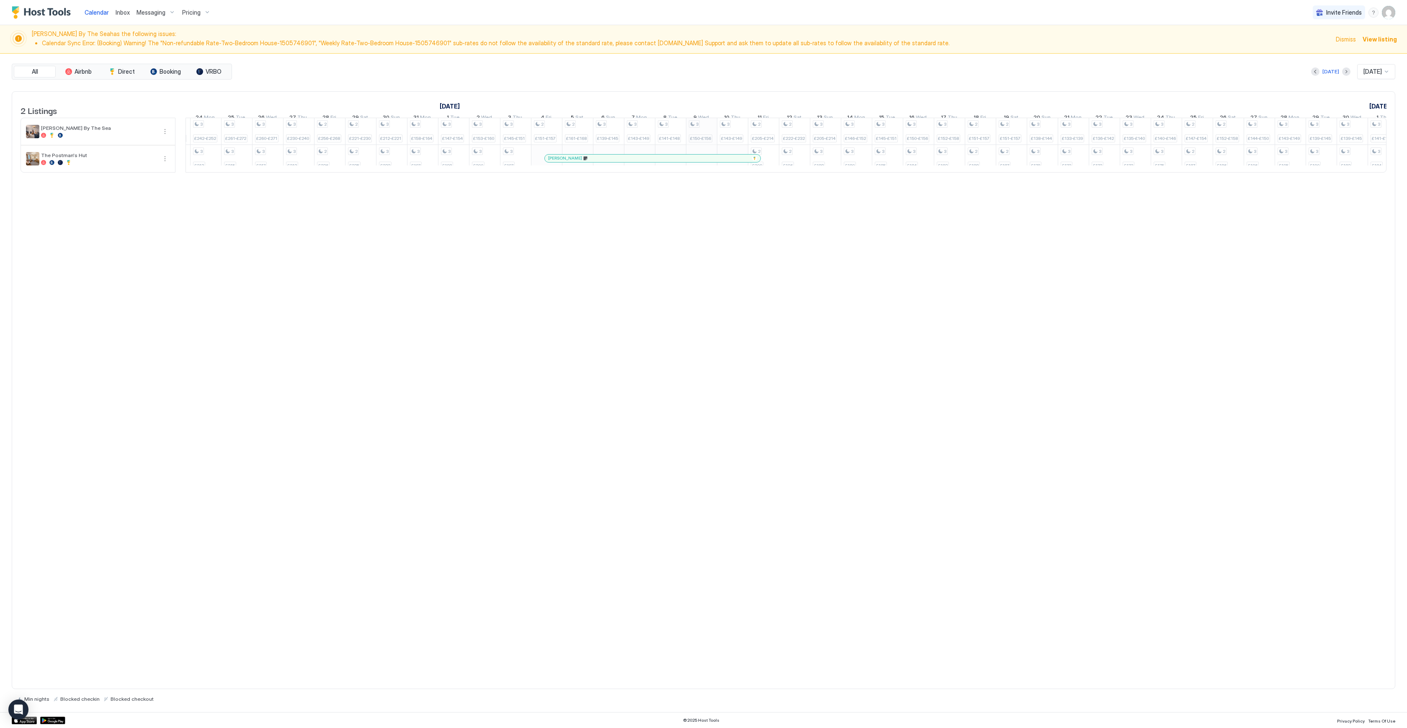
scroll to position [0, 0]
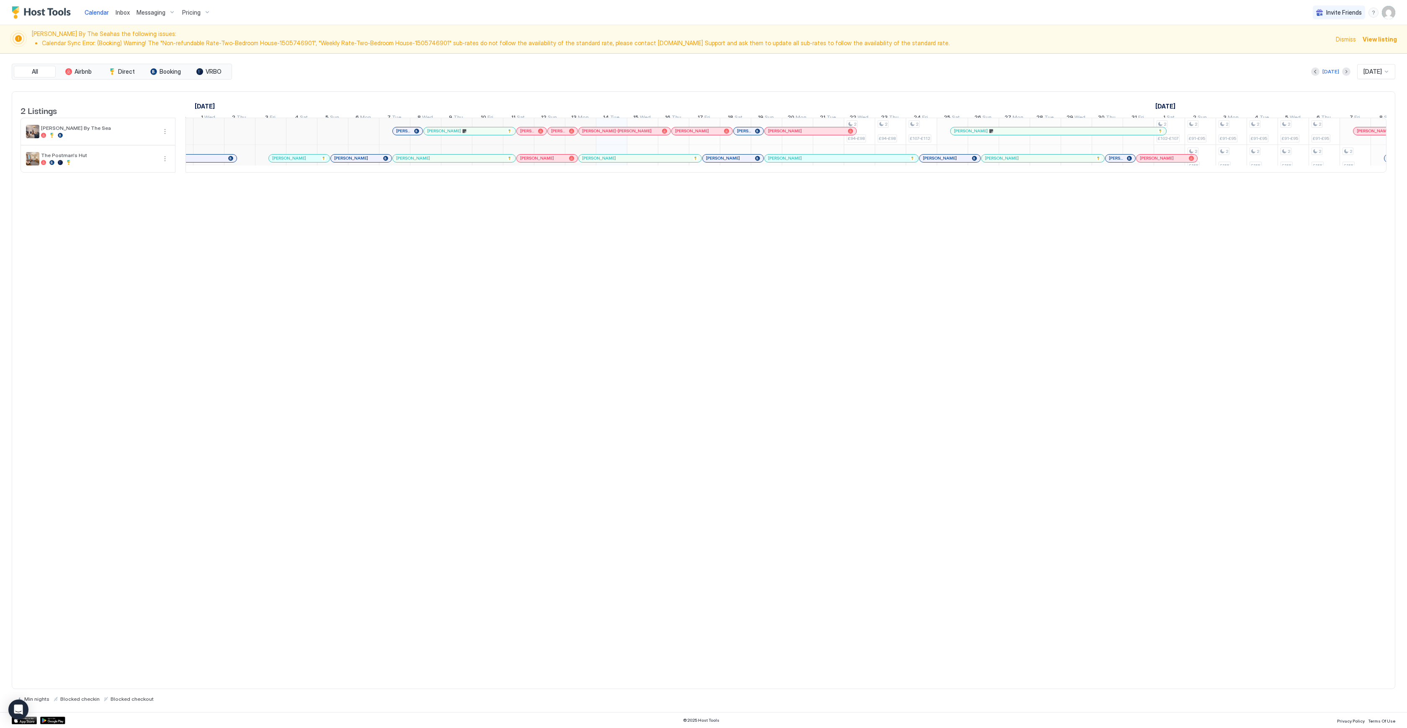
click at [283, 162] on div at bounding box center [283, 158] width 7 height 7
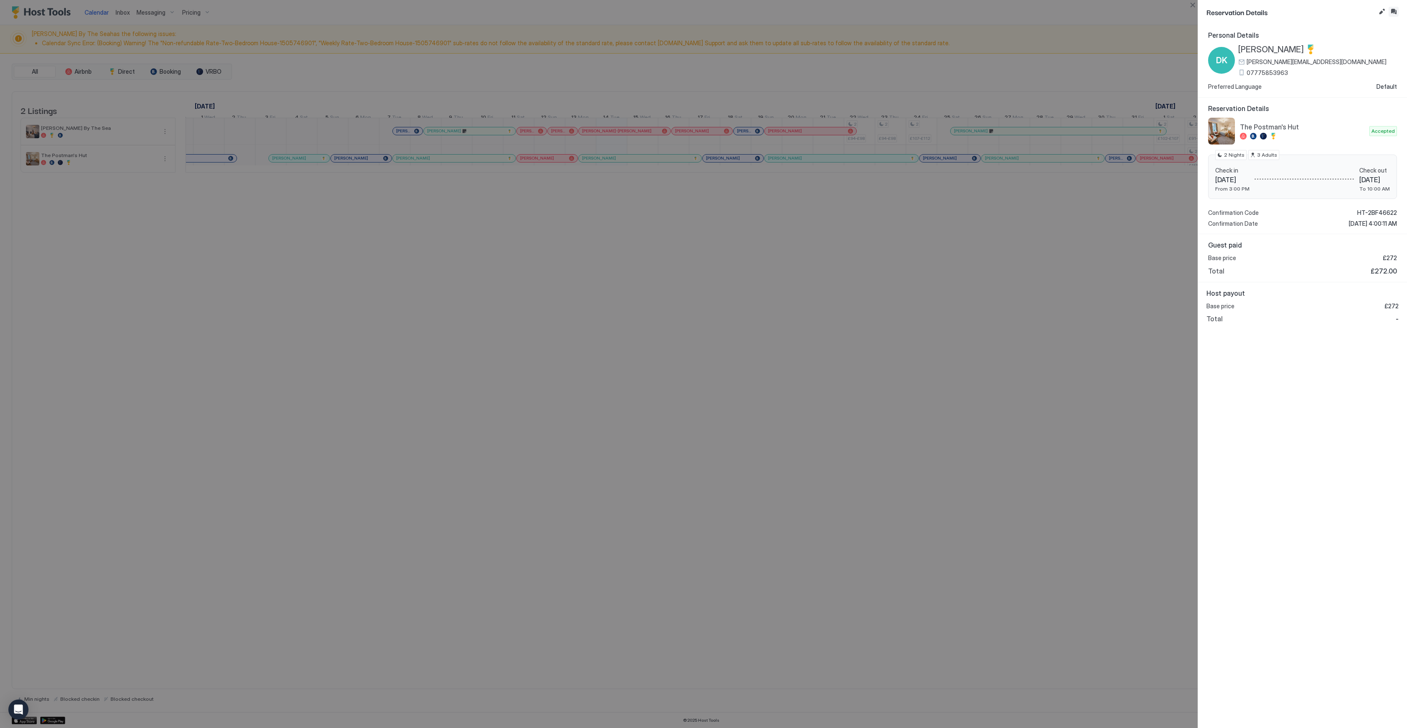
drag, startPoint x: 1394, startPoint y: 14, endPoint x: 1172, endPoint y: 222, distance: 304.9
click at [1394, 14] on button "Inbox" at bounding box center [1394, 12] width 10 height 10
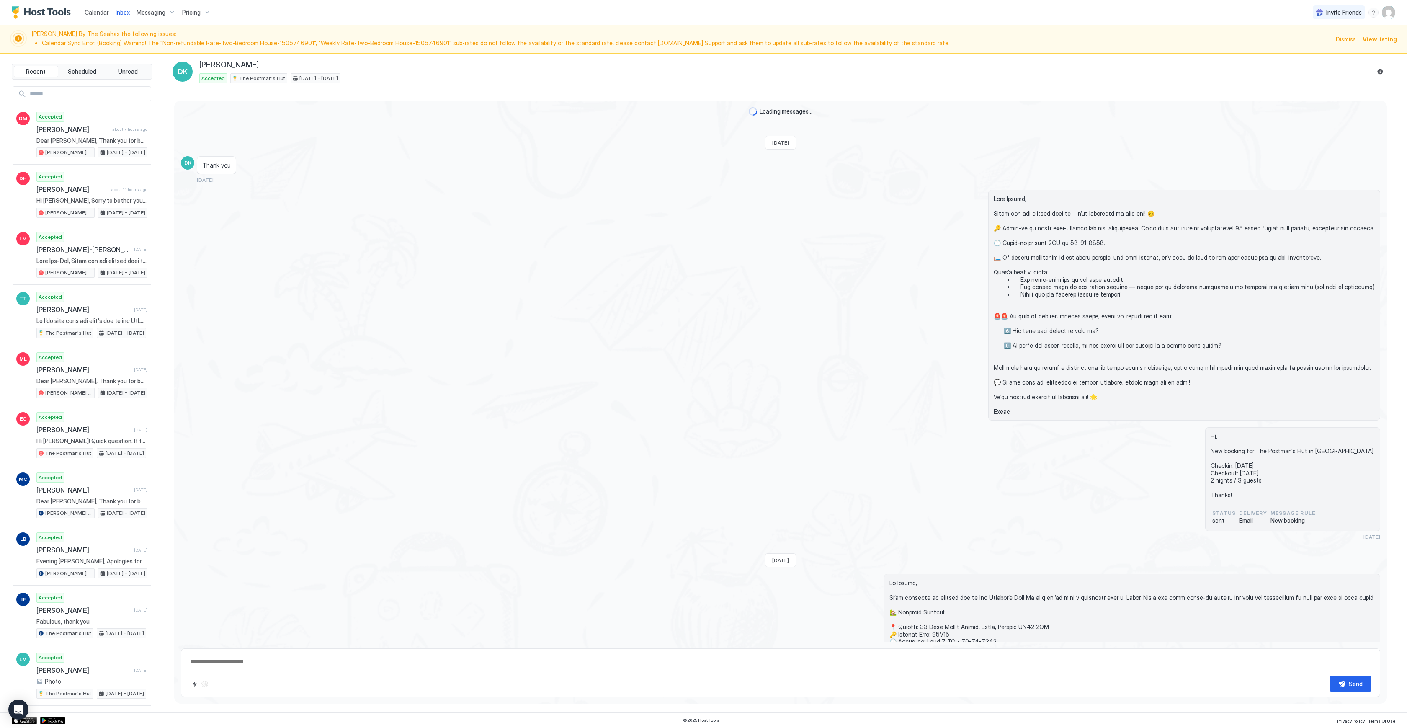
type textarea "*"
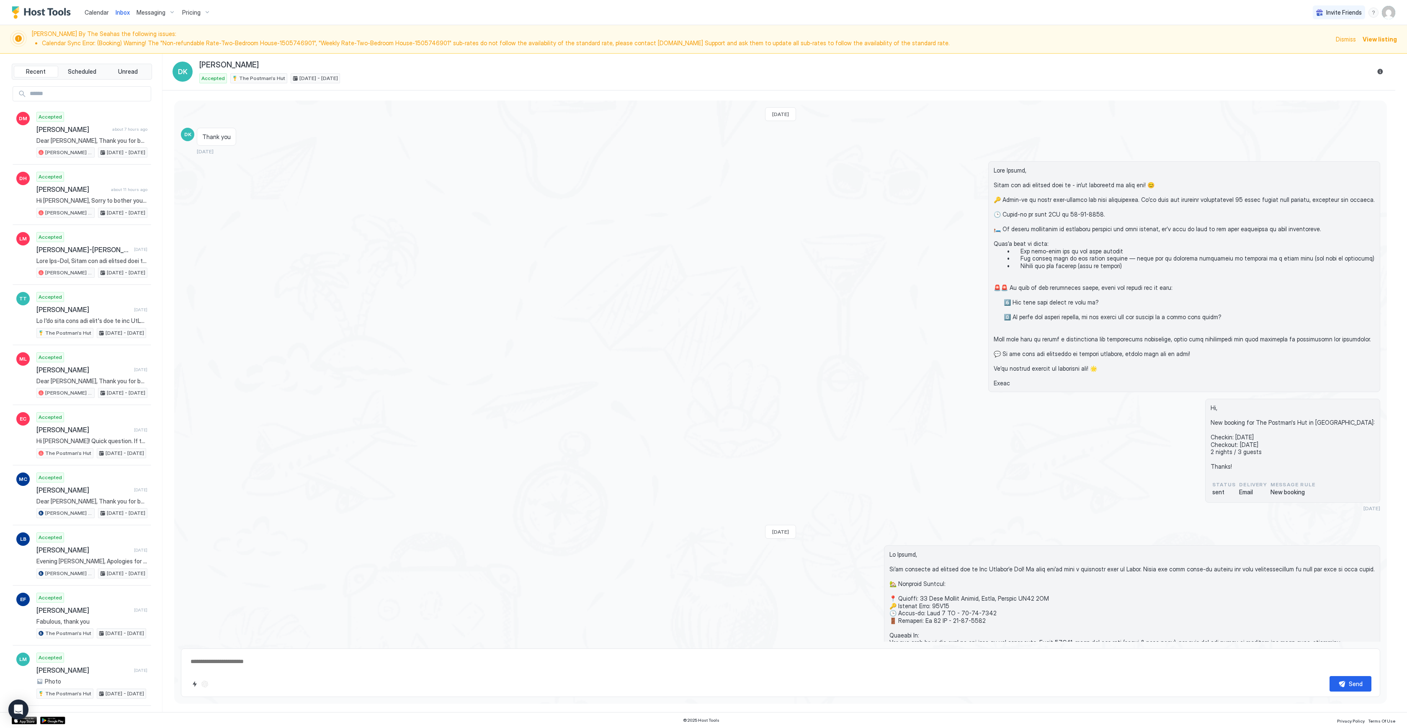
click at [59, 91] on input "Input Field" at bounding box center [88, 94] width 124 height 14
type input "******"
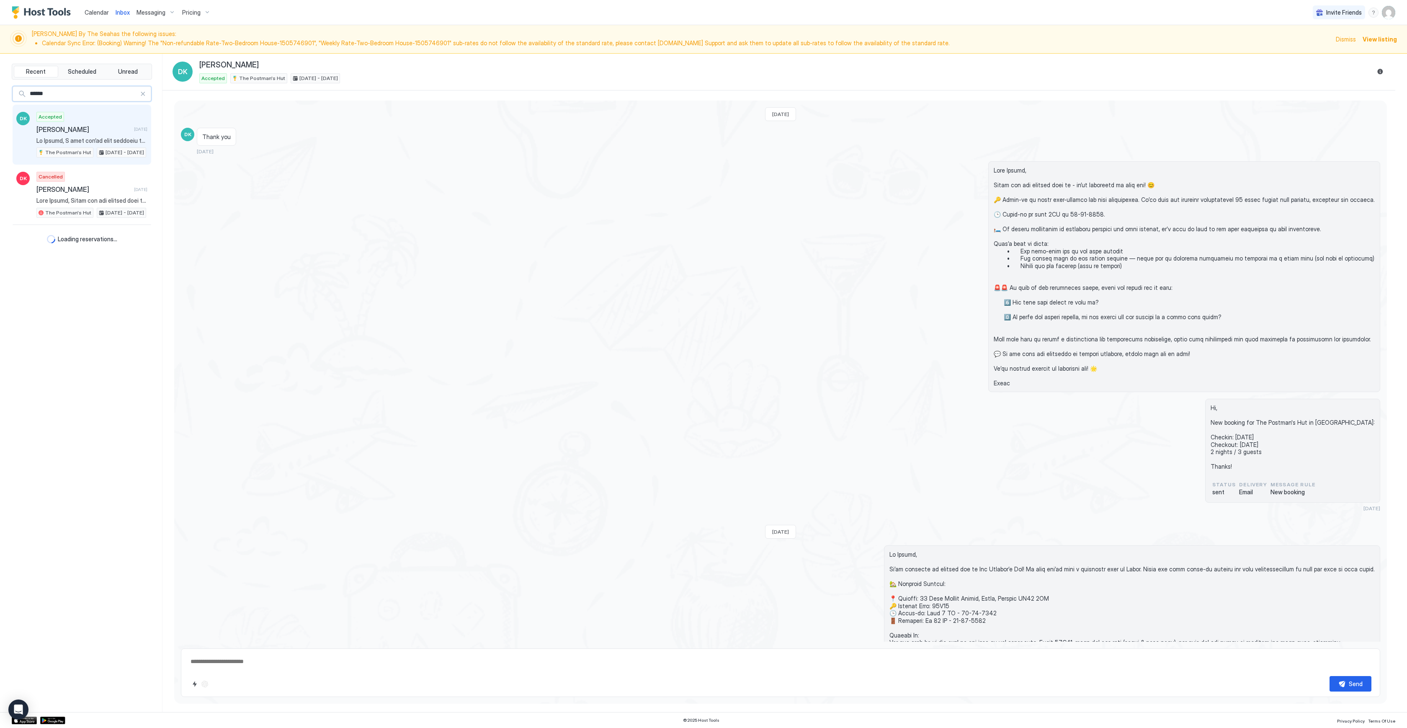
type textarea "*"
type input "******"
click at [40, 212] on div at bounding box center [41, 212] width 5 height 5
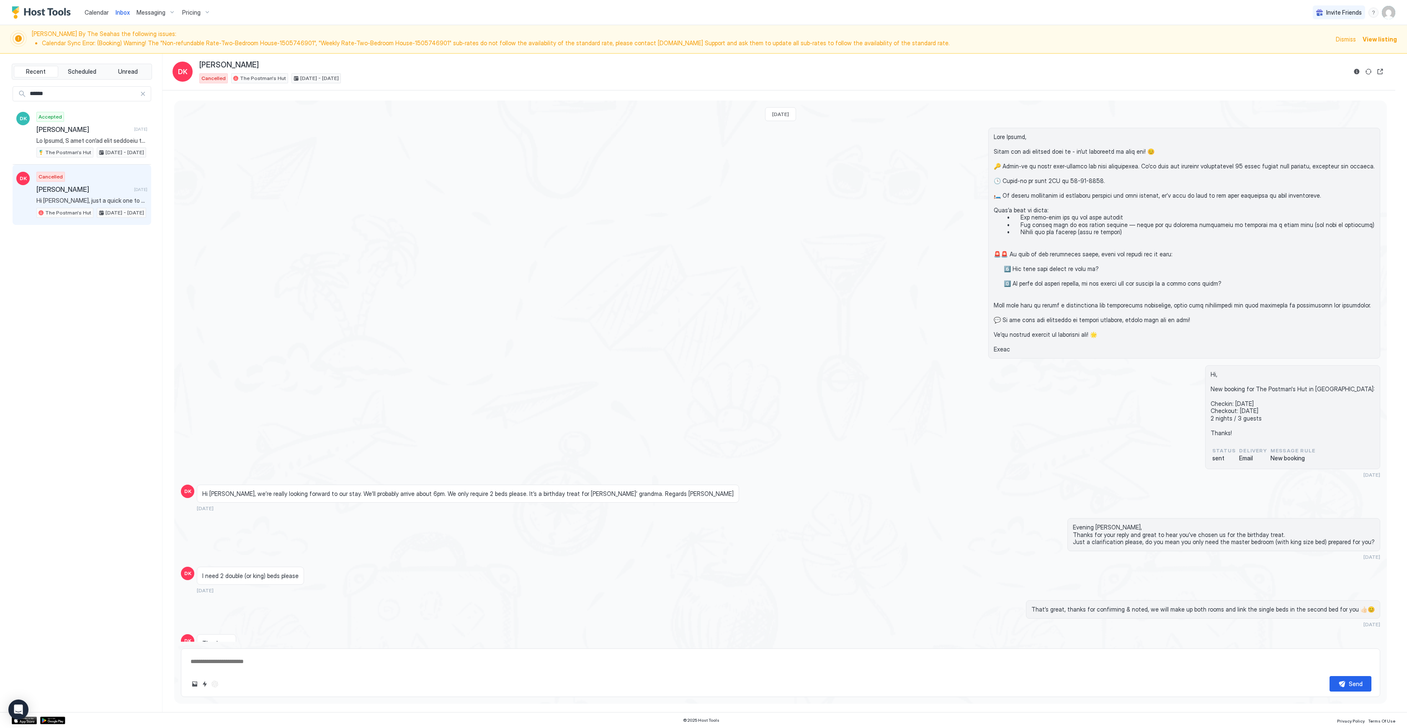
scroll to position [130, 0]
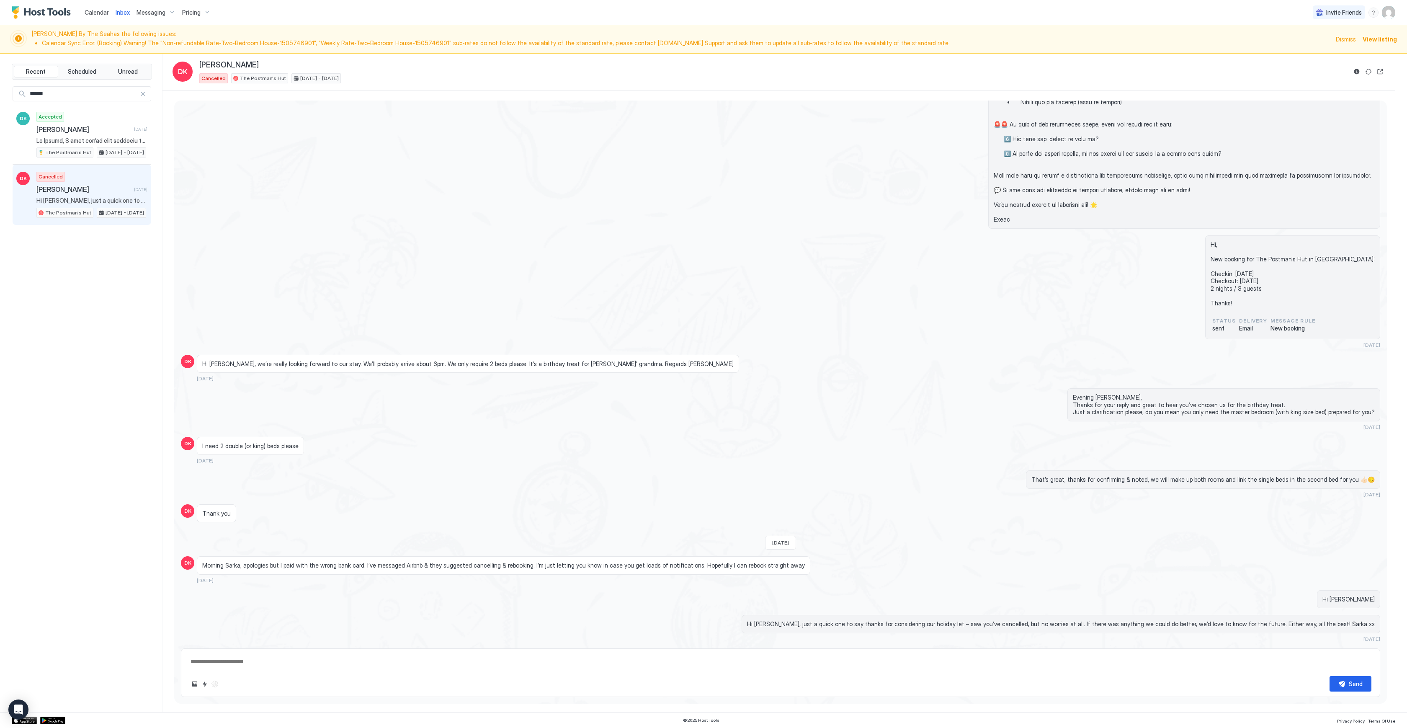
drag, startPoint x: 410, startPoint y: 566, endPoint x: 785, endPoint y: 570, distance: 374.9
click at [785, 570] on div "Morning Sarka, apologies but I paid with the wrong bank card. I’ve messaged Air…" at bounding box center [617, 569] width 840 height 27
click at [745, 573] on div "Morning Sarka, apologies but I paid with the wrong bank card. I’ve messaged Air…" at bounding box center [504, 565] width 614 height 18
drag, startPoint x: 189, startPoint y: 567, endPoint x: 174, endPoint y: 560, distance: 16.3
click at [174, 560] on div "Mon, September 22nd 2025 Hi, New booking for The Postman's Hut in Amble: Checki…" at bounding box center [779, 401] width 1233 height 622
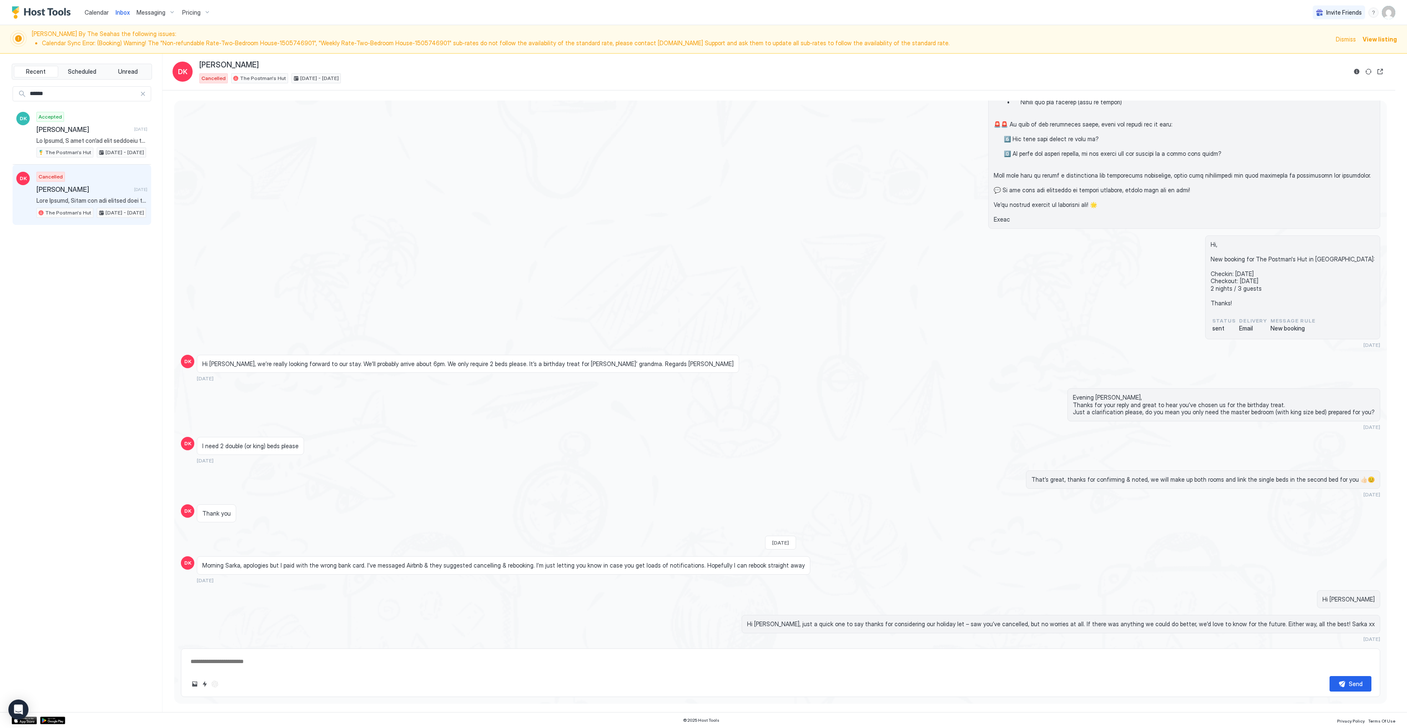
type textarea "*"
click at [193, 15] on span "Pricing" at bounding box center [191, 13] width 18 height 8
click at [188, 109] on span "[PERSON_NAME] By The Sea" at bounding box center [206, 106] width 70 height 6
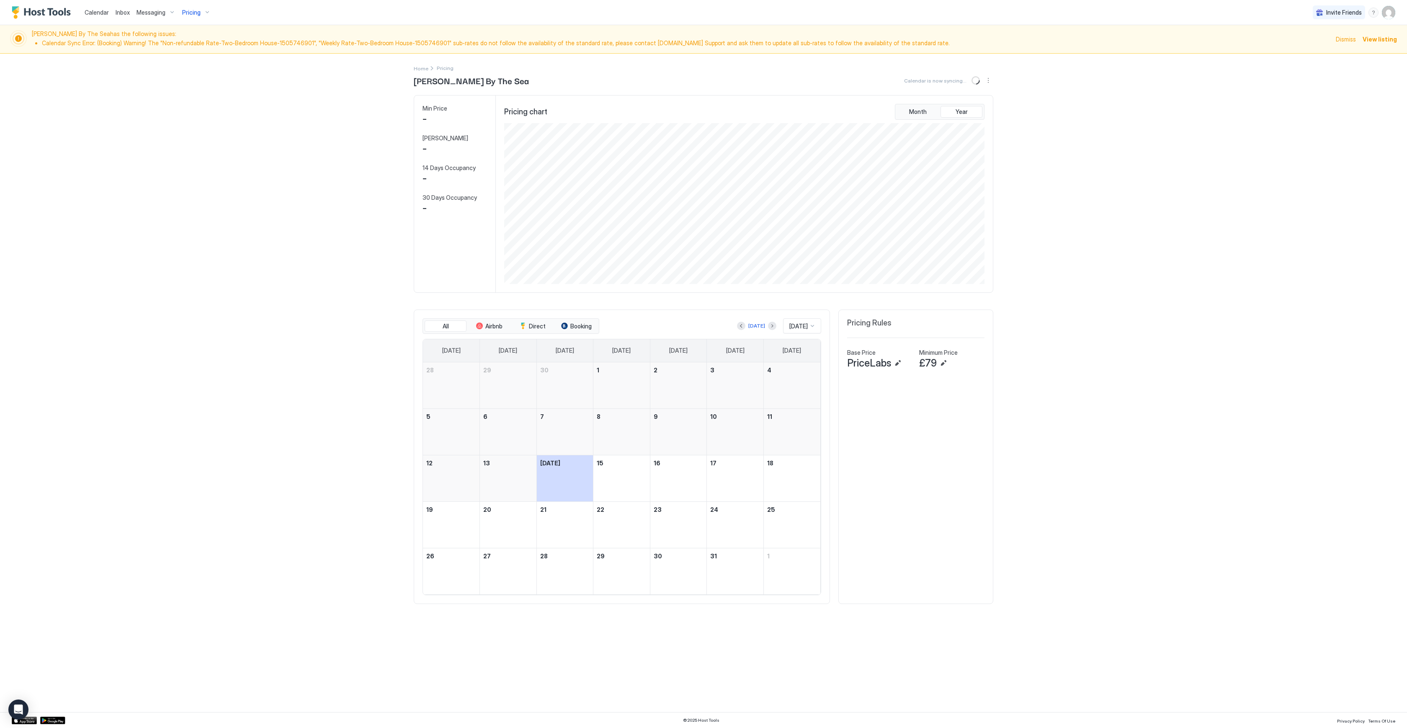
scroll to position [161, 482]
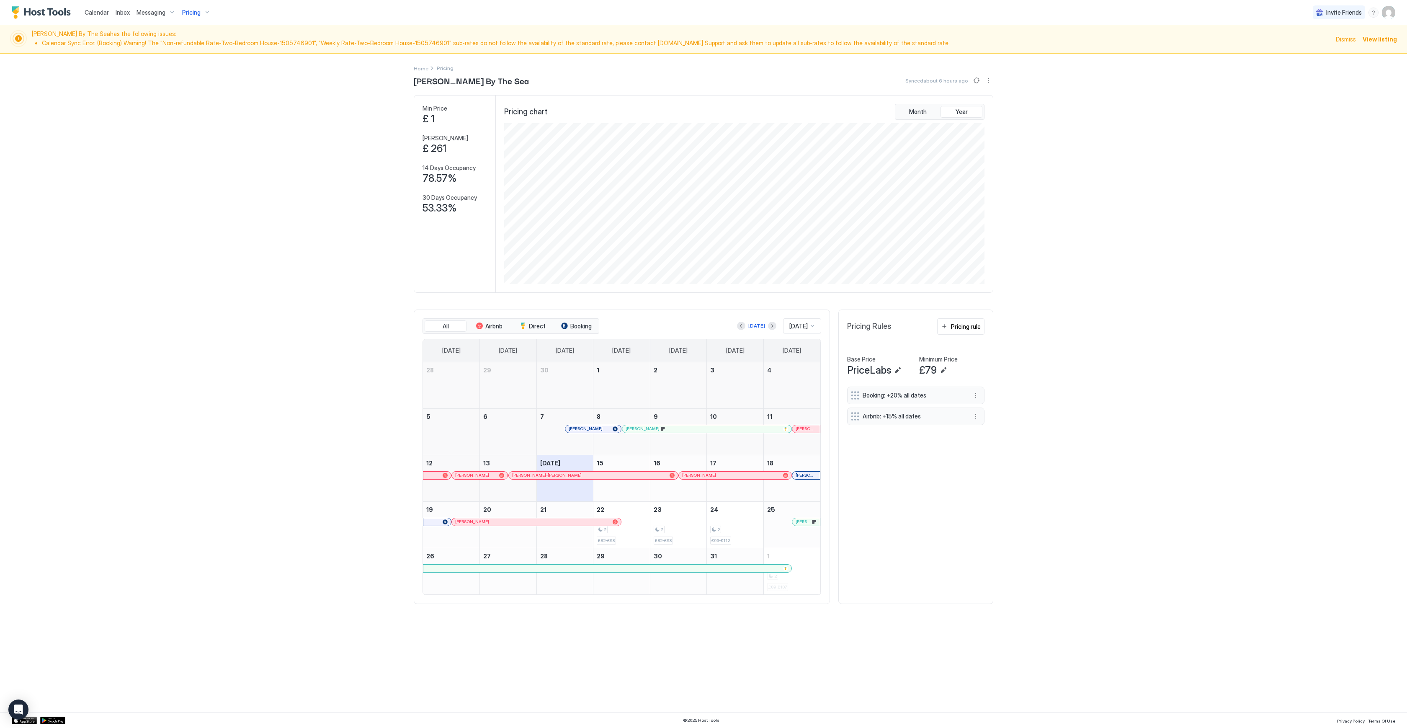
click at [192, 13] on span "Pricing" at bounding box center [191, 13] width 18 height 8
click at [199, 110] on span "[PERSON_NAME] By The Sea" at bounding box center [206, 106] width 70 height 6
click at [195, 13] on span "Pricing" at bounding box center [191, 13] width 18 height 8
click at [210, 139] on div "The Postman's Hut" at bounding box center [198, 130] width 92 height 20
